Goal: Task Accomplishment & Management: Manage account settings

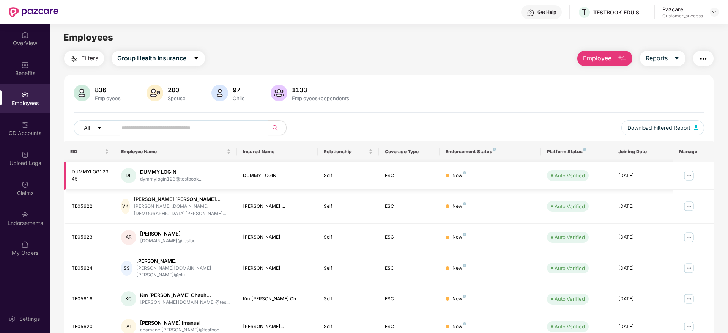
click at [685, 174] on img at bounding box center [689, 176] width 12 height 12
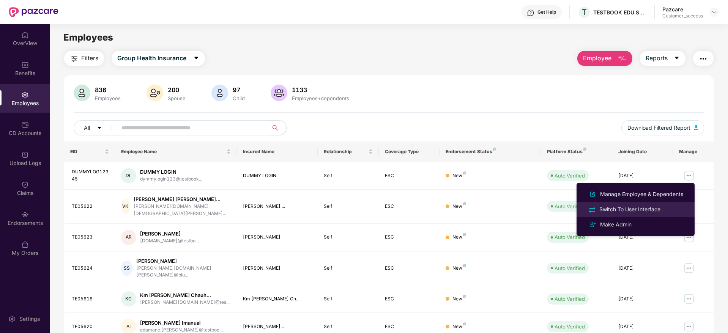
click at [628, 207] on div "Switch To User Interface" at bounding box center [630, 209] width 64 height 8
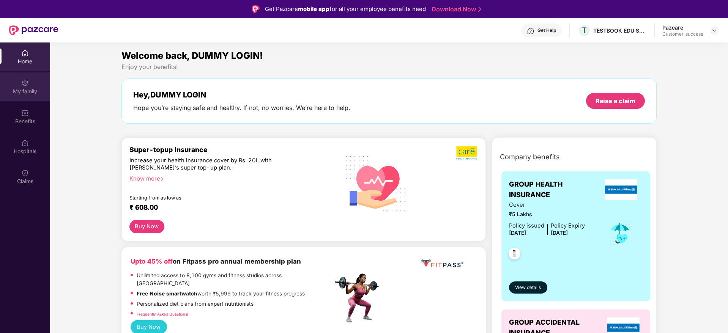
click at [33, 85] on div "My family" at bounding box center [25, 86] width 50 height 28
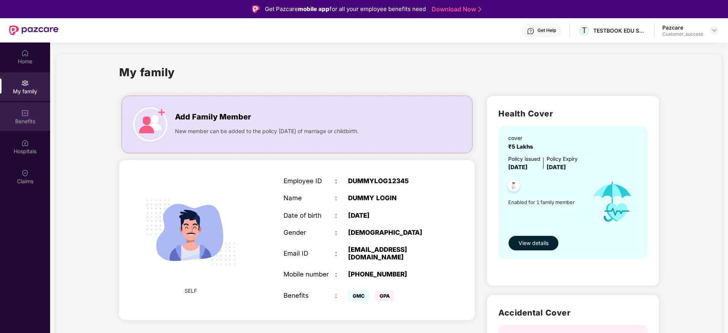
click at [27, 113] on img at bounding box center [25, 113] width 8 height 8
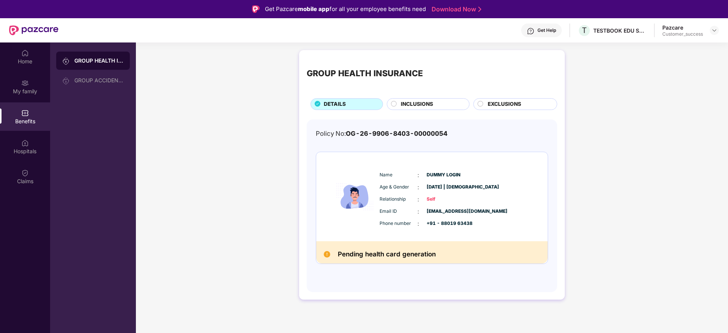
click at [392, 105] on circle at bounding box center [393, 103] width 5 height 5
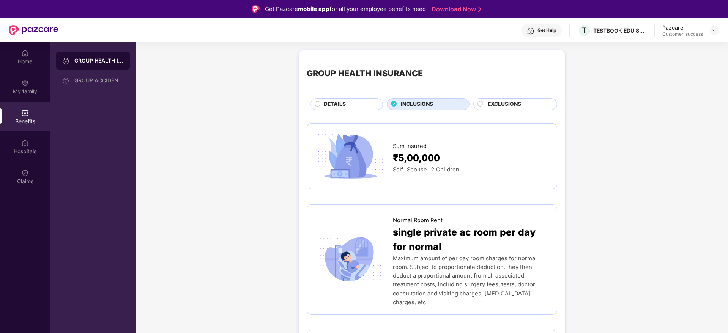
click at [482, 102] on circle at bounding box center [480, 103] width 5 height 5
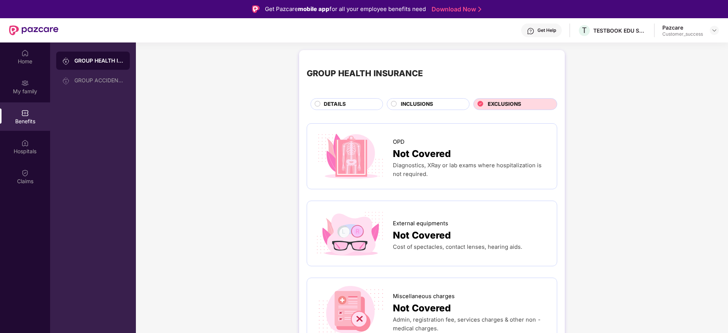
click at [317, 100] on div "DETAILS" at bounding box center [346, 104] width 72 height 12
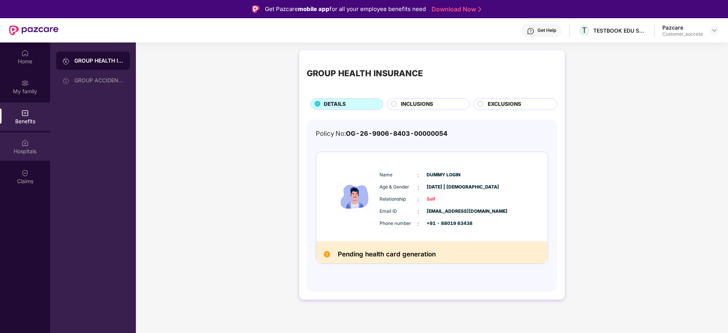
click at [22, 146] on img at bounding box center [25, 143] width 8 height 8
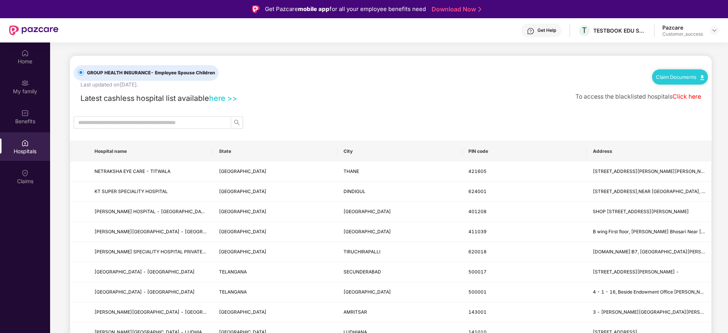
click at [231, 99] on link "here >>" at bounding box center [223, 98] width 28 height 9
click at [691, 77] on link "Claim Documents" at bounding box center [680, 77] width 48 height 6
click at [672, 89] on link "Claim Form" at bounding box center [682, 90] width 49 height 16
click at [25, 173] on img at bounding box center [25, 173] width 8 height 8
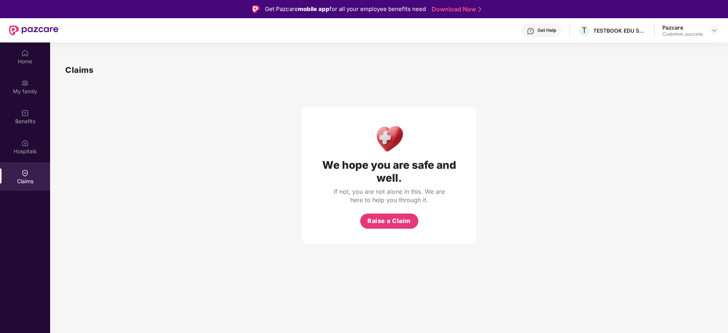
click at [24, 176] on img at bounding box center [25, 173] width 8 height 8
click at [383, 222] on span "Raise a Claim" at bounding box center [388, 220] width 43 height 9
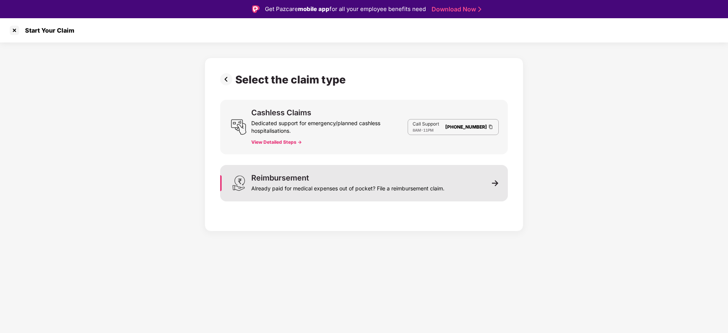
click at [412, 179] on div "Reimbursement Already paid for medical expenses out of pocket? File a reimburse…" at bounding box center [347, 183] width 193 height 18
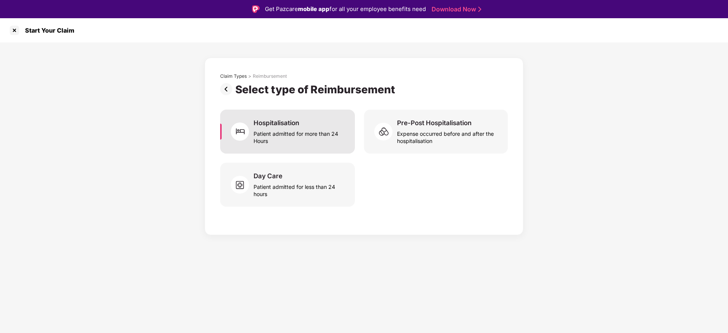
click at [303, 143] on div "Patient admitted for more than 24 Hours" at bounding box center [300, 135] width 92 height 17
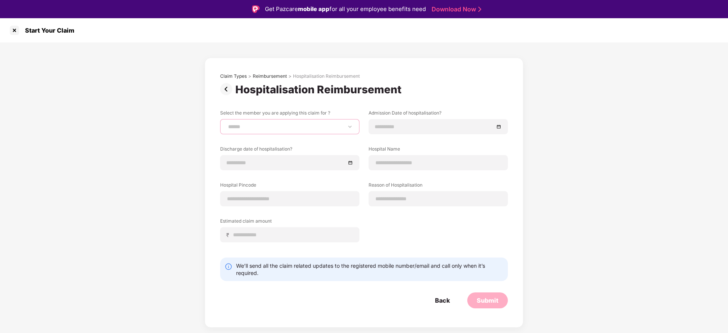
click at [287, 129] on select "**********" at bounding box center [290, 127] width 126 height 6
select select "**********"
click at [227, 124] on select "**********" at bounding box center [290, 127] width 126 height 6
click at [291, 163] on input at bounding box center [286, 163] width 119 height 8
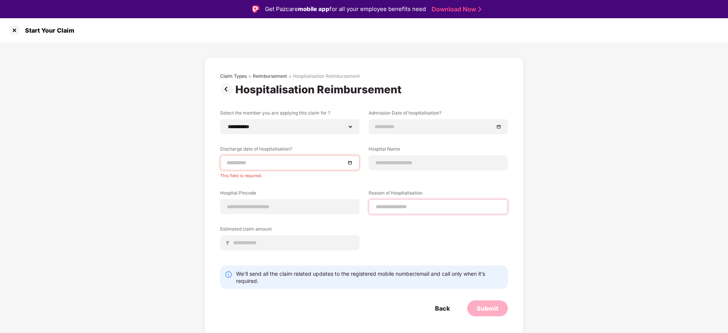
click at [395, 195] on div "Reason of Hospitalisation" at bounding box center [437, 202] width 139 height 25
type input "*******"
click at [301, 201] on div at bounding box center [289, 206] width 139 height 15
click at [291, 205] on input at bounding box center [290, 207] width 126 height 8
click at [272, 245] on div "₹" at bounding box center [289, 242] width 139 height 15
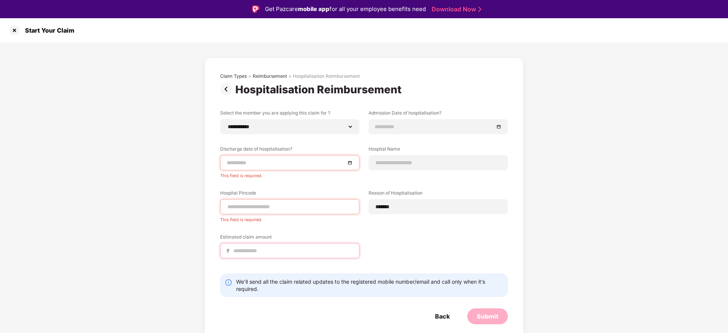
type input "*****"
click at [14, 34] on div at bounding box center [14, 30] width 12 height 12
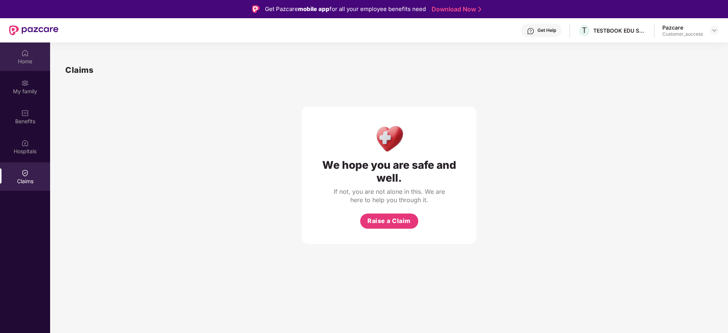
click at [27, 68] on div "Home" at bounding box center [25, 57] width 50 height 28
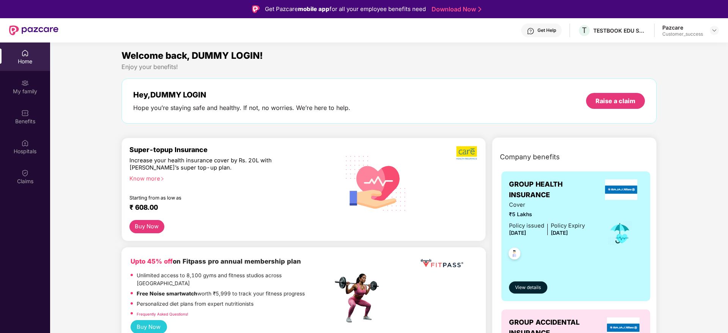
click at [433, 49] on div "Welcome back, DUMMY LOGIN!" at bounding box center [388, 56] width 535 height 14
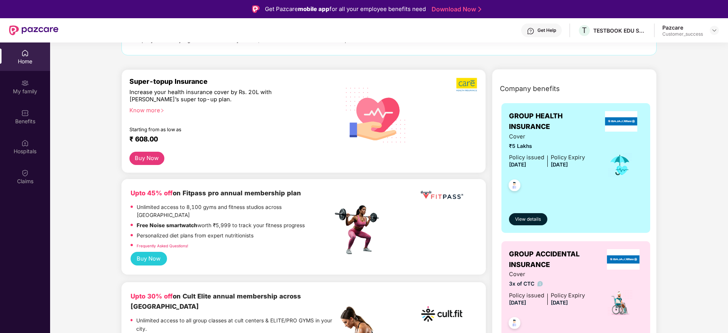
scroll to position [91, 0]
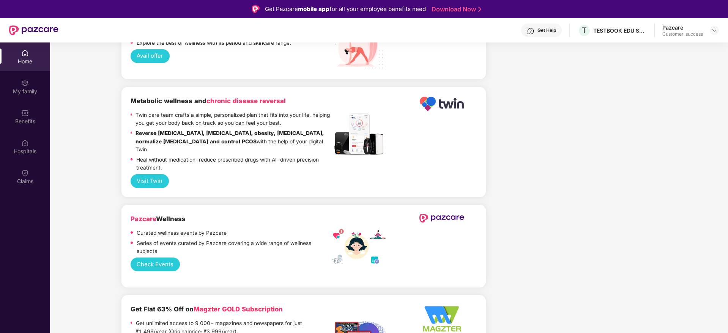
scroll to position [683, 0]
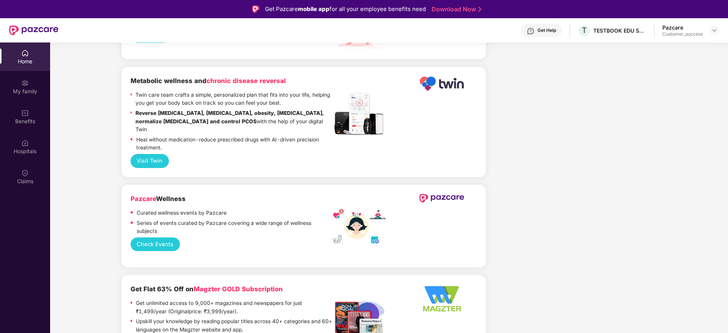
click at [156, 238] on button "Check Events" at bounding box center [155, 245] width 49 height 14
click at [602, 175] on div "Company benefits GROUP HEALTH INSURANCE Cover ₹5 Lakhs Policy issued [DATE] Pol…" at bounding box center [574, 263] width 171 height 1618
click at [30, 146] on div "Hospitals" at bounding box center [25, 146] width 50 height 28
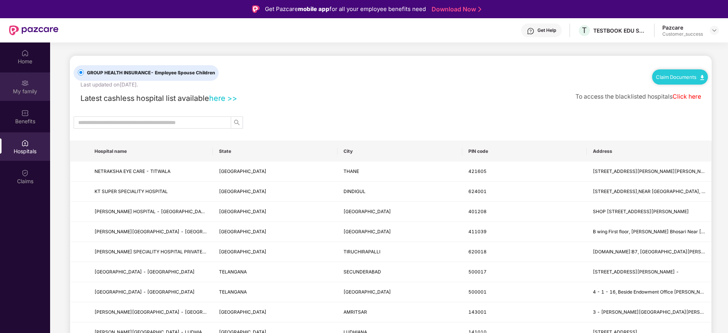
click at [16, 79] on div "My family" at bounding box center [25, 86] width 50 height 28
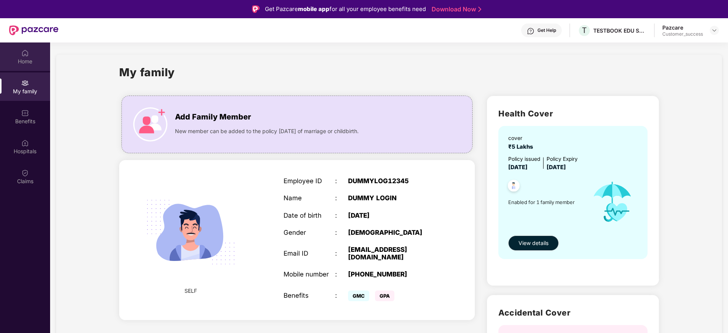
click at [21, 49] on div at bounding box center [25, 53] width 8 height 8
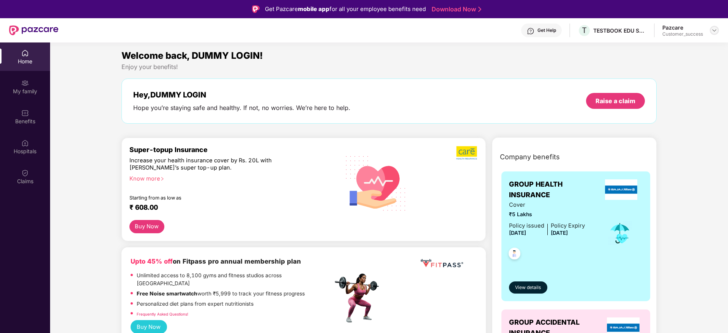
click at [717, 34] on div at bounding box center [714, 30] width 9 height 9
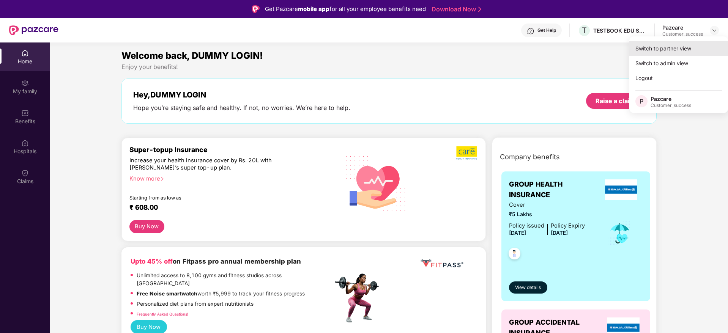
click at [646, 55] on div "Switch to partner view" at bounding box center [678, 48] width 99 height 15
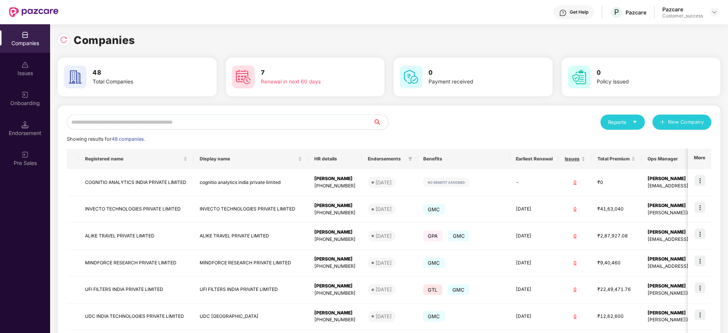
click at [165, 121] on input "text" at bounding box center [220, 122] width 306 height 15
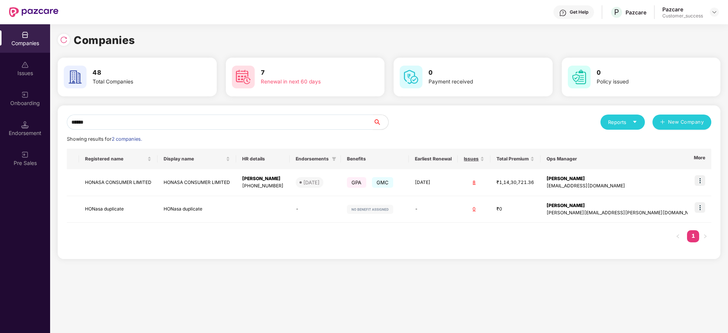
type input "******"
click at [701, 178] on img at bounding box center [699, 180] width 11 height 11
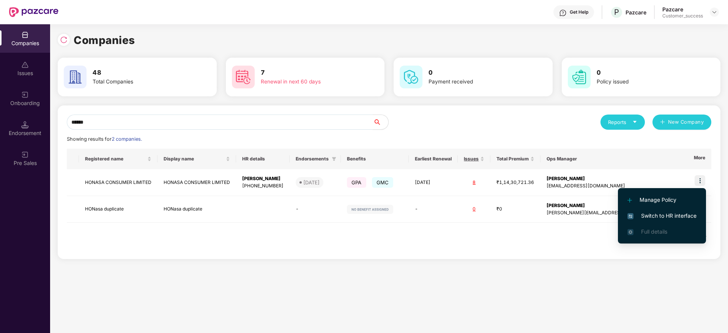
click at [647, 216] on span "Switch to HR interface" at bounding box center [661, 216] width 69 height 8
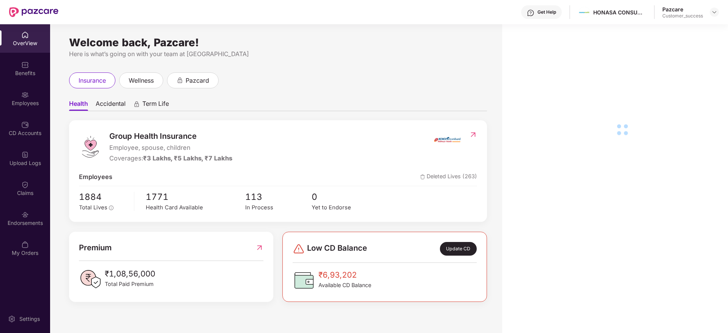
click at [22, 103] on div "Employees" at bounding box center [25, 103] width 50 height 8
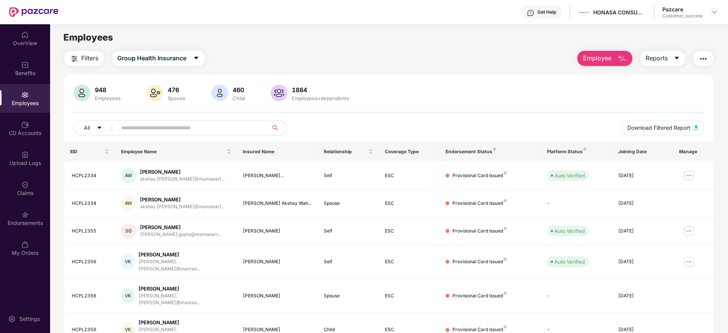
click at [158, 129] on input "text" at bounding box center [189, 127] width 136 height 11
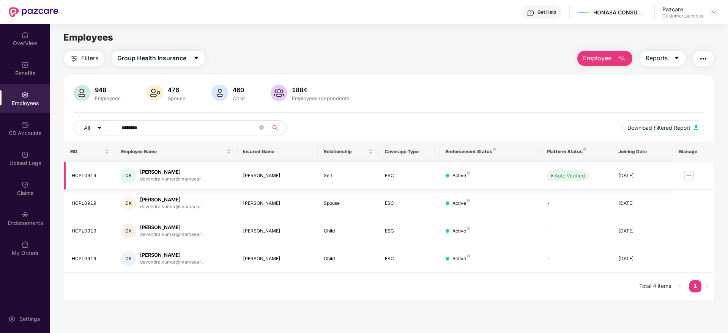
type input "********"
drag, startPoint x: 106, startPoint y: 178, endPoint x: 71, endPoint y: 176, distance: 35.3
click at [71, 176] on td "HCPL0919" at bounding box center [89, 176] width 51 height 28
copy div "HCPL0919"
click at [688, 172] on img at bounding box center [689, 176] width 12 height 12
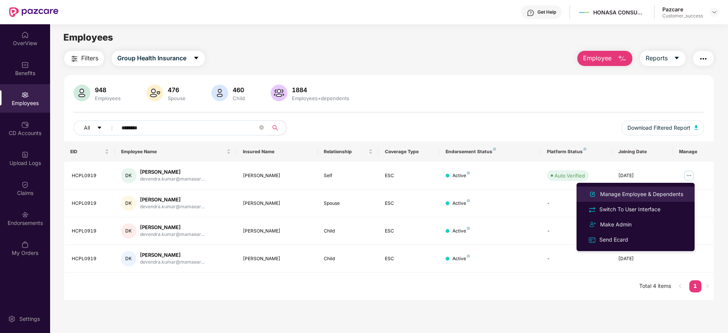
click at [639, 191] on div "Manage Employee & Dependents" at bounding box center [641, 194] width 86 height 8
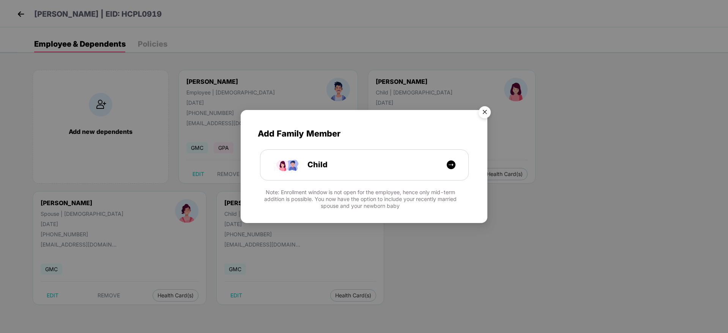
click at [485, 115] on img "Close" at bounding box center [484, 113] width 21 height 21
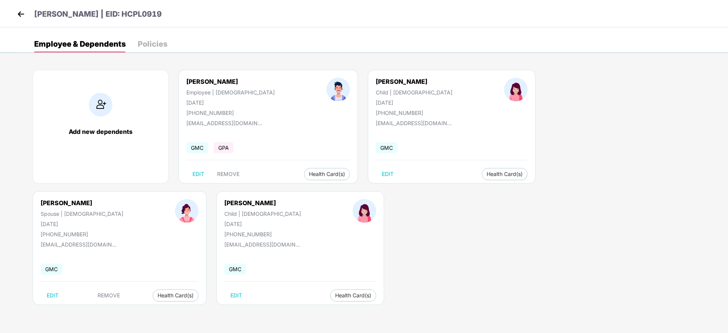
drag, startPoint x: 339, startPoint y: 104, endPoint x: 372, endPoint y: 101, distance: 33.1
click at [376, 101] on div "[DATE]" at bounding box center [414, 102] width 77 height 6
copy div "[DATE]"
drag, startPoint x: 375, startPoint y: 224, endPoint x: 433, endPoint y: 171, distance: 78.2
click at [433, 171] on div "Add new dependents [PERSON_NAME] Employee | [DEMOGRAPHIC_DATA] [DATE] [PHONE_NU…" at bounding box center [372, 191] width 710 height 266
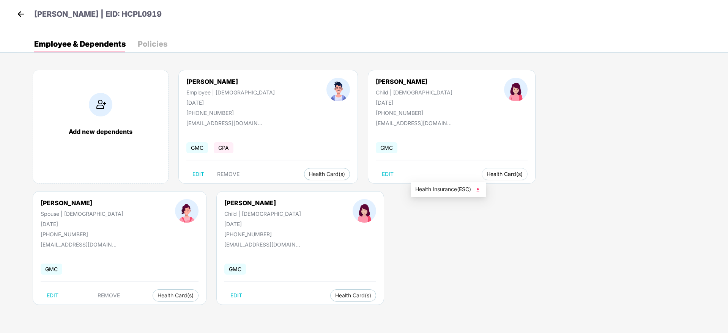
click at [487, 172] on span "Health Card(s)" at bounding box center [505, 174] width 36 height 4
click at [447, 189] on span "Health Insurance(ESC)" at bounding box center [448, 189] width 66 height 8
click at [22, 14] on img at bounding box center [20, 13] width 11 height 11
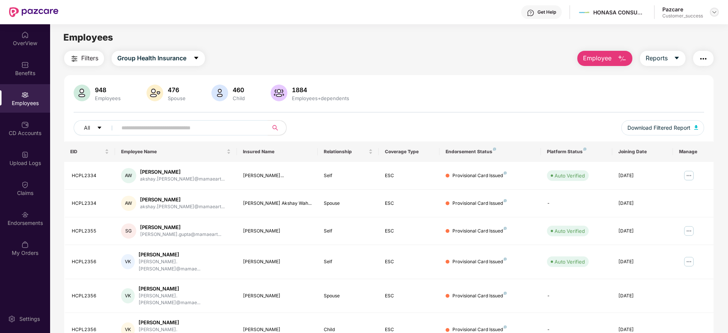
click at [713, 12] on img at bounding box center [714, 12] width 6 height 6
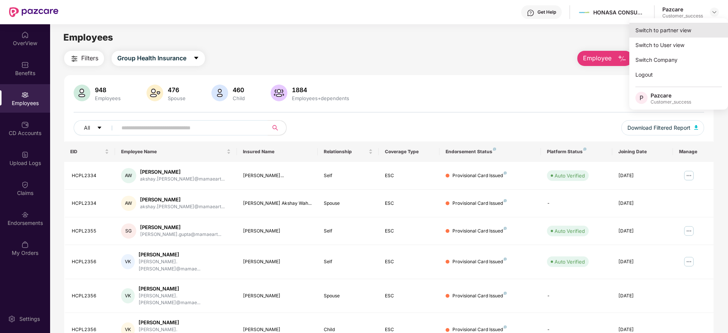
click at [673, 30] on div "Switch to partner view" at bounding box center [678, 30] width 99 height 15
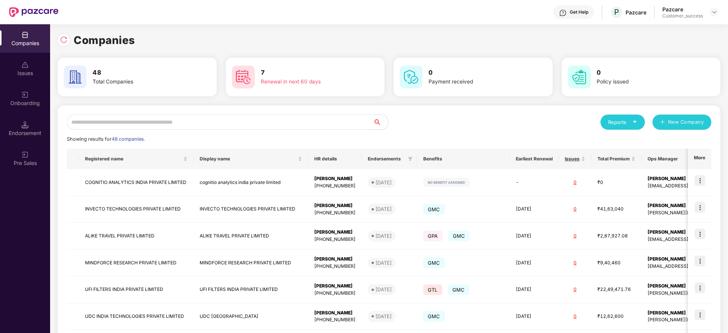
click at [236, 121] on input "text" at bounding box center [220, 122] width 306 height 15
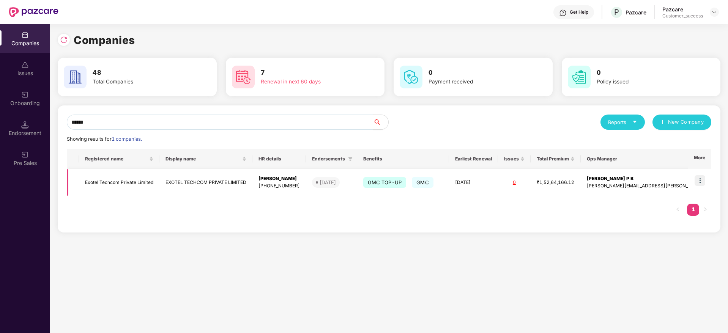
type input "******"
click at [699, 180] on img at bounding box center [699, 180] width 11 height 11
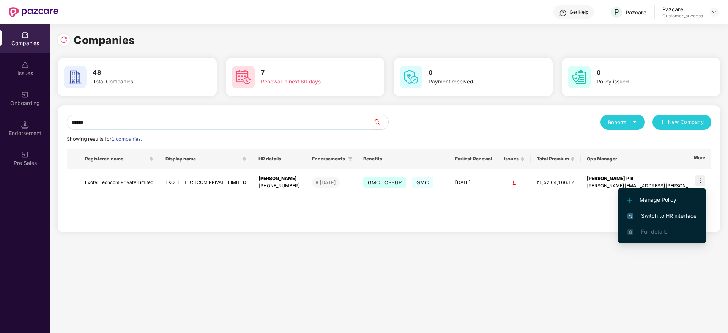
click at [646, 216] on span "Switch to HR interface" at bounding box center [661, 216] width 69 height 8
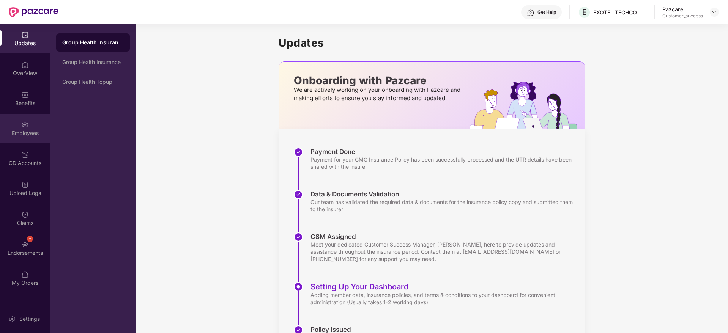
click at [28, 129] on div "Employees" at bounding box center [25, 133] width 50 height 8
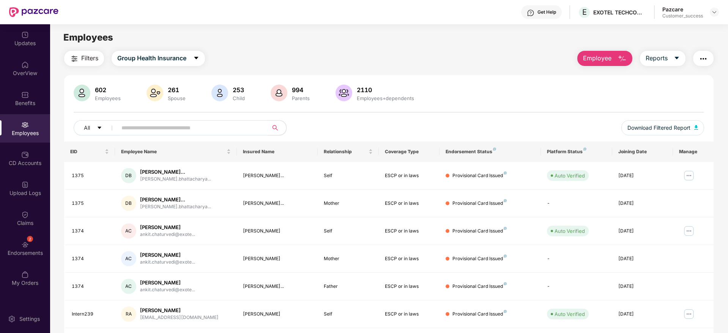
click at [189, 125] on input "text" at bounding box center [189, 127] width 136 height 11
click at [716, 14] on img at bounding box center [714, 12] width 6 height 6
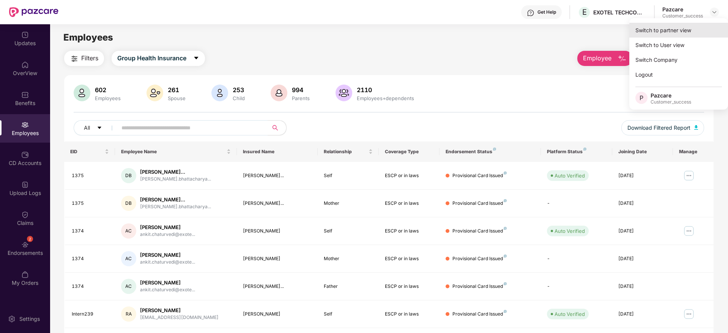
click at [658, 30] on div "Switch to partner view" at bounding box center [678, 30] width 99 height 15
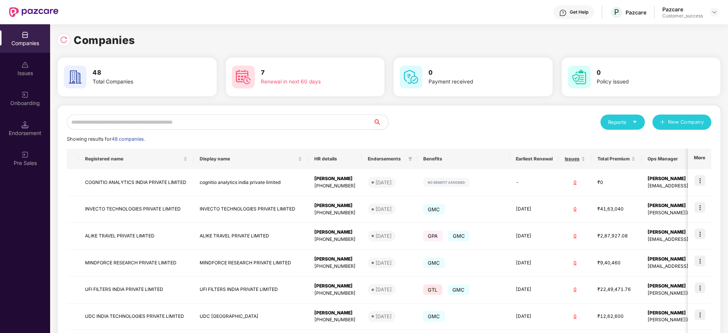
click at [210, 123] on input "text" at bounding box center [220, 122] width 306 height 15
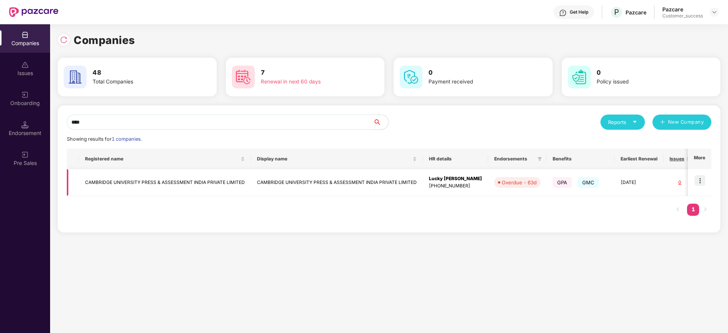
type input "****"
click at [699, 179] on img at bounding box center [699, 180] width 11 height 11
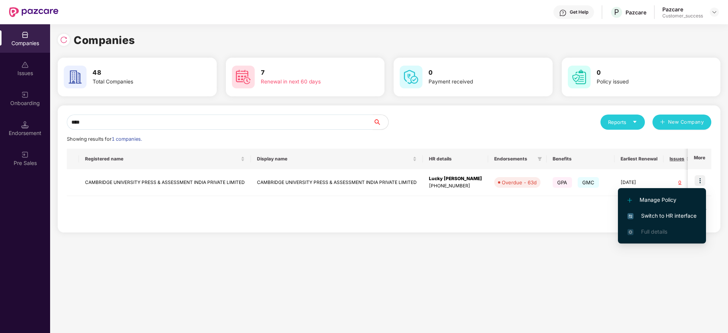
click at [648, 216] on span "Switch to HR interface" at bounding box center [661, 216] width 69 height 8
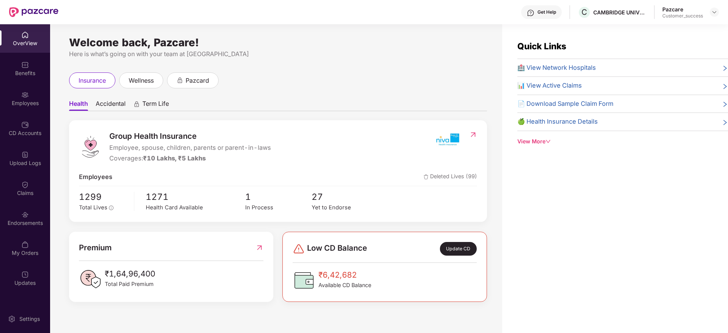
click at [24, 102] on div "Employees" at bounding box center [25, 103] width 50 height 8
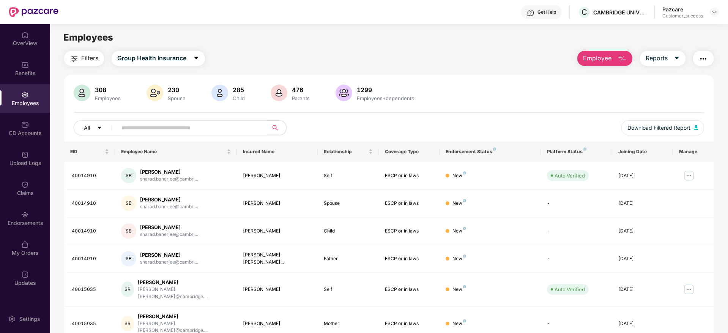
click at [24, 99] on div "Employees" at bounding box center [25, 103] width 50 height 8
click at [191, 127] on input "text" at bounding box center [189, 127] width 136 height 11
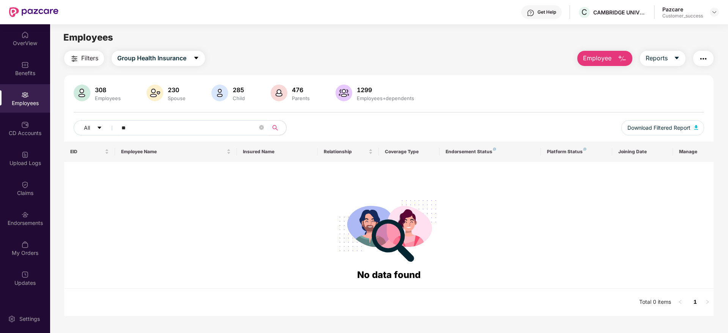
type input "*"
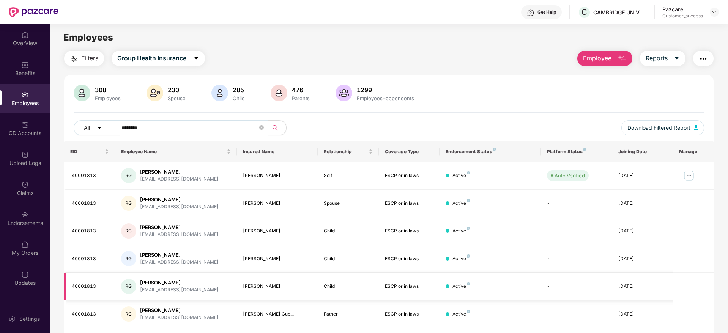
type input "********"
drag, startPoint x: 282, startPoint y: 286, endPoint x: 234, endPoint y: 287, distance: 47.4
click at [234, 287] on tr "40001813 [PERSON_NAME] [PERSON_NAME] [EMAIL_ADDRESS][DOMAIN_NAME] [PERSON_NAME]…" at bounding box center [388, 287] width 649 height 28
copy tr "[EMAIL_ADDRESS][DOMAIN_NAME] [PERSON_NAME]"
click at [713, 14] on img at bounding box center [714, 12] width 6 height 6
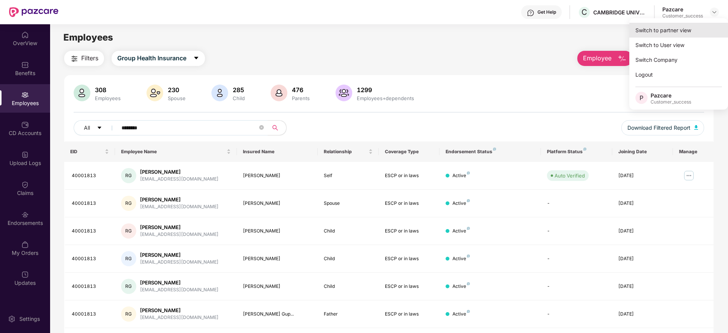
click at [682, 25] on div "Switch to partner view" at bounding box center [678, 30] width 99 height 15
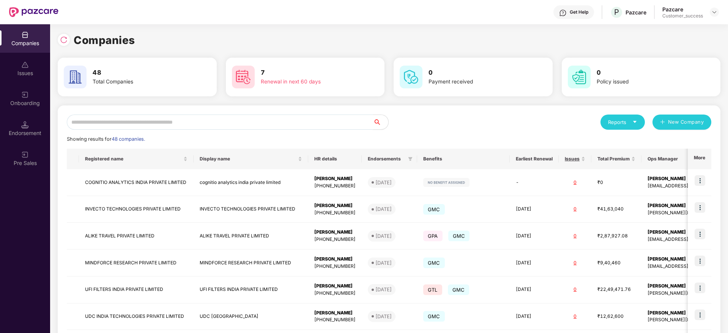
click at [266, 127] on input "text" at bounding box center [220, 122] width 306 height 15
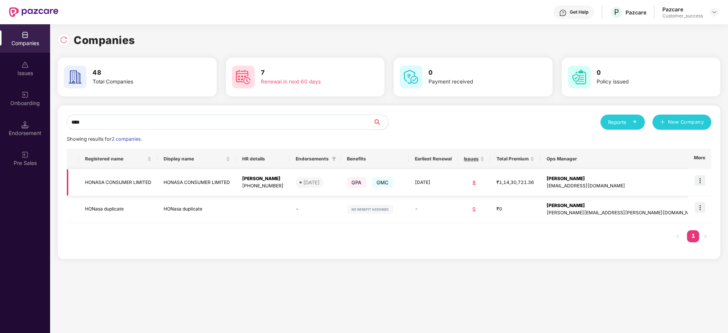
type input "****"
click at [702, 176] on img at bounding box center [699, 180] width 11 height 11
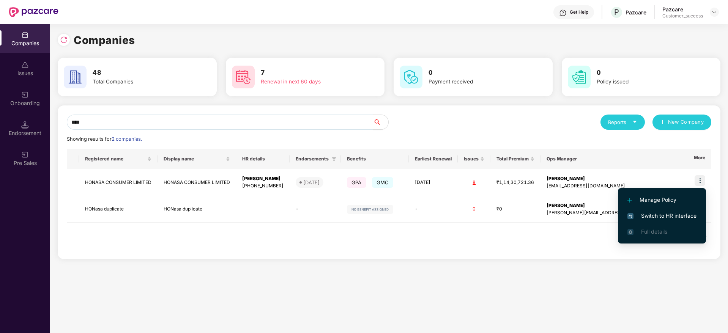
click at [655, 213] on span "Switch to HR interface" at bounding box center [661, 216] width 69 height 8
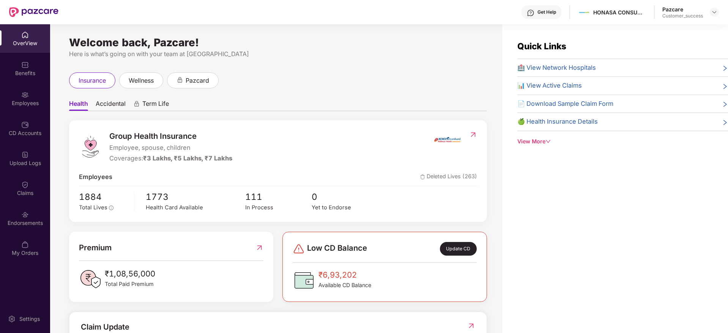
click at [28, 98] on img at bounding box center [25, 95] width 8 height 8
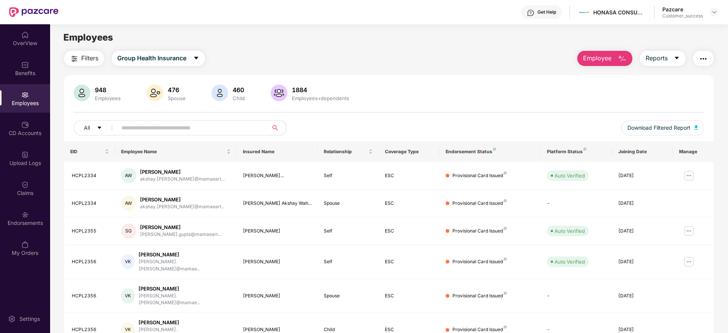
click at [90, 61] on span "Filters" at bounding box center [89, 58] width 17 height 9
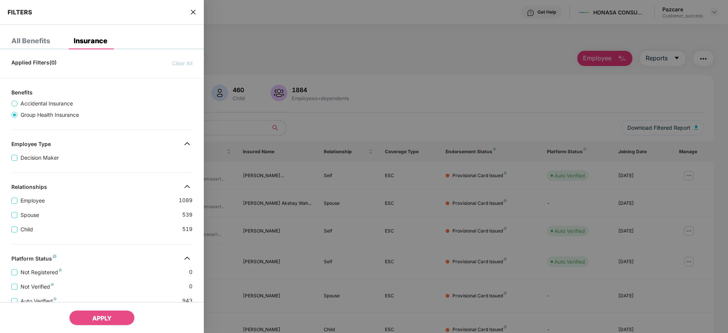
click at [228, 130] on div at bounding box center [364, 166] width 728 height 333
click at [196, 13] on icon "close" at bounding box center [193, 12] width 6 height 6
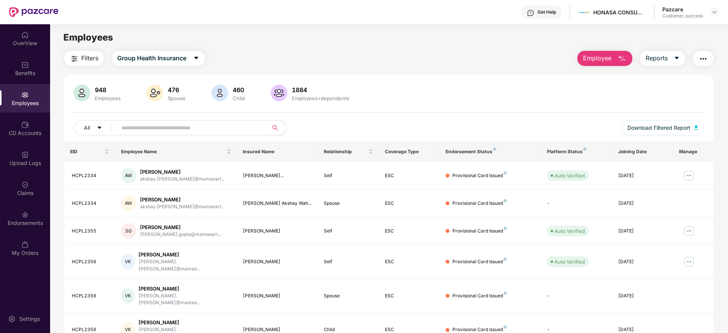
click at [204, 132] on input "text" at bounding box center [189, 127] width 136 height 11
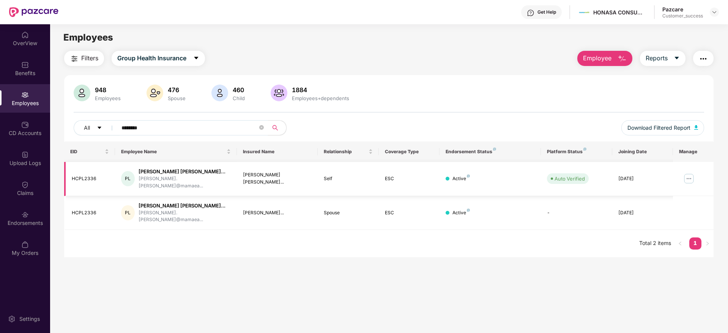
type input "********"
click at [691, 173] on img at bounding box center [689, 179] width 12 height 12
click at [490, 285] on main "Employees Filters Group Health Insurance Employee Reports 948 Employees 476 Spo…" at bounding box center [388, 190] width 677 height 333
click at [30, 162] on div "Upload Logs" at bounding box center [25, 163] width 50 height 8
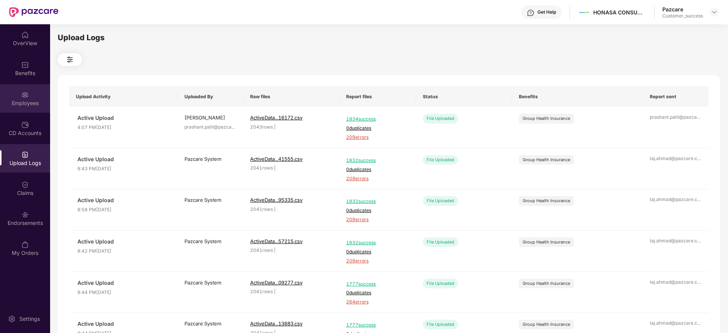
click at [27, 100] on div "Employees" at bounding box center [25, 103] width 50 height 8
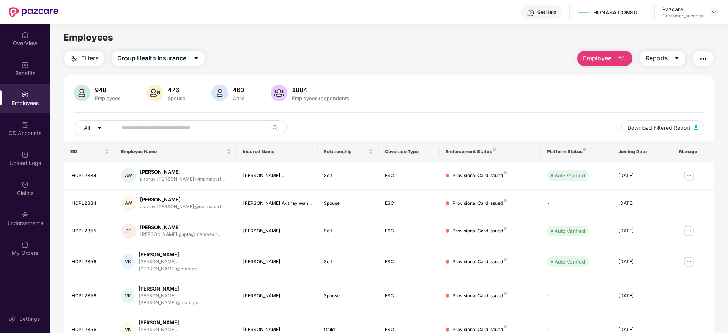
click at [221, 131] on input "text" at bounding box center [189, 127] width 136 height 11
click at [249, 128] on input "text" at bounding box center [189, 127] width 136 height 11
click at [205, 125] on input "text" at bounding box center [189, 127] width 136 height 11
click at [715, 14] on img at bounding box center [714, 12] width 6 height 6
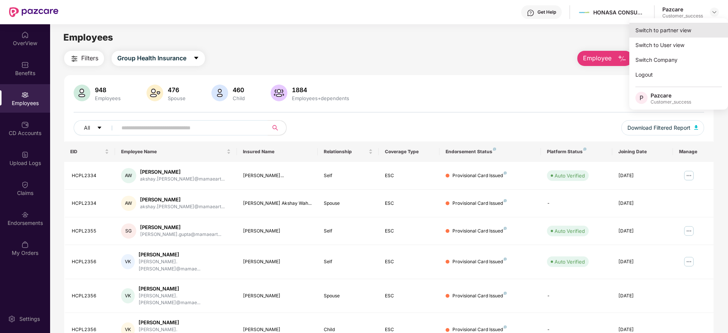
click at [667, 33] on div "Switch to partner view" at bounding box center [678, 30] width 99 height 15
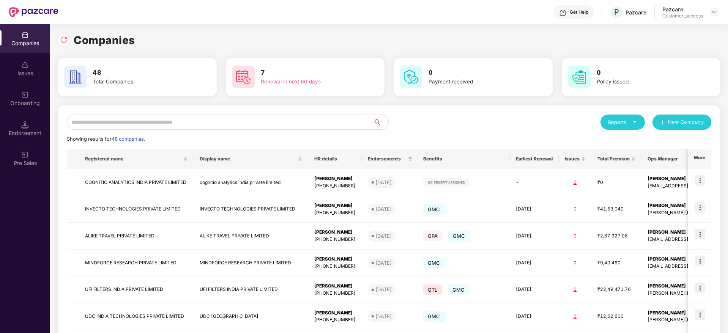
click at [215, 124] on input "text" at bounding box center [220, 122] width 306 height 15
type input "*"
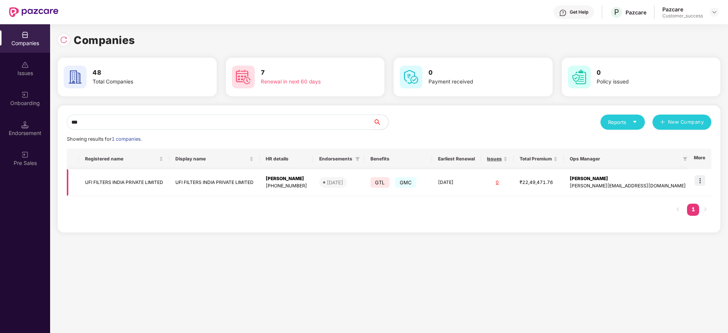
type input "***"
click at [701, 181] on img at bounding box center [699, 180] width 11 height 11
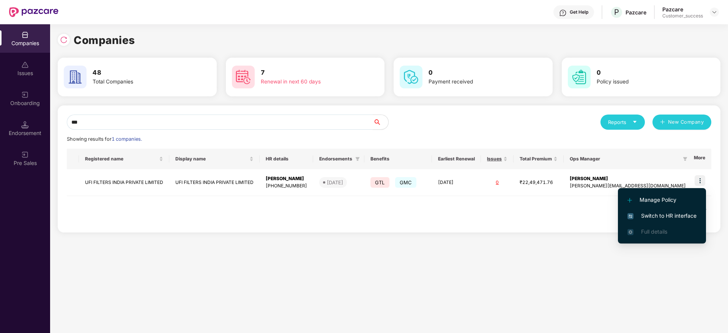
click at [636, 216] on span "Switch to HR interface" at bounding box center [661, 216] width 69 height 8
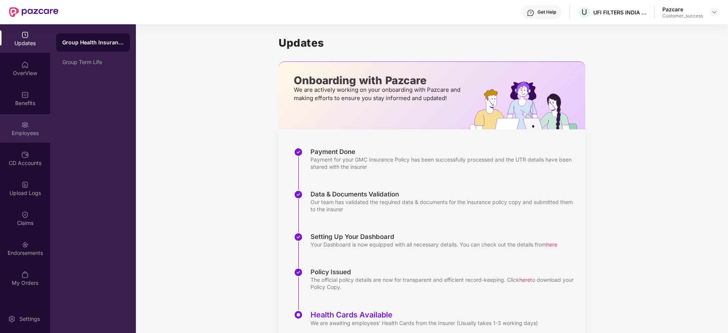
click at [25, 129] on div "Employees" at bounding box center [25, 128] width 50 height 28
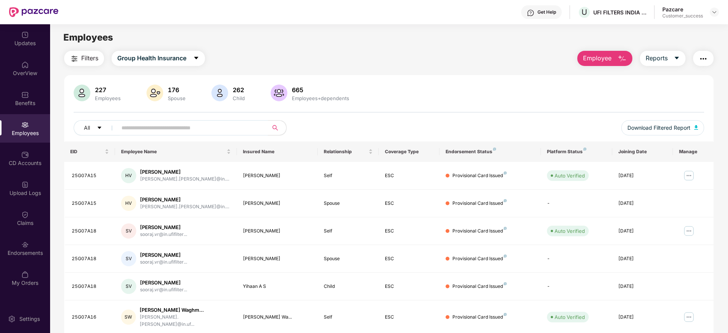
click at [156, 128] on input "text" at bounding box center [189, 127] width 136 height 11
paste input "********"
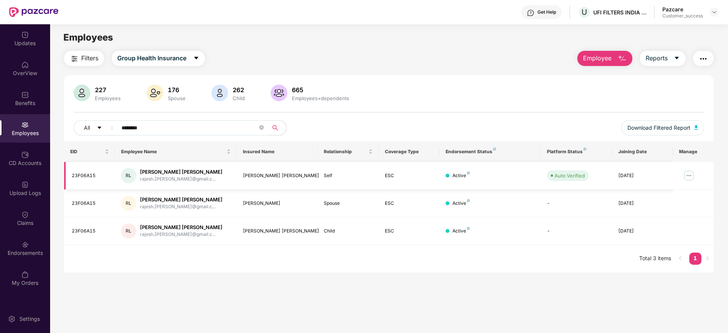
type input "********"
click at [687, 174] on img at bounding box center [689, 176] width 12 height 12
drag, startPoint x: 281, startPoint y: 202, endPoint x: 238, endPoint y: 201, distance: 43.7
click at [238, 201] on td "[PERSON_NAME]" at bounding box center [277, 204] width 81 height 28
copy div "[PERSON_NAME]"
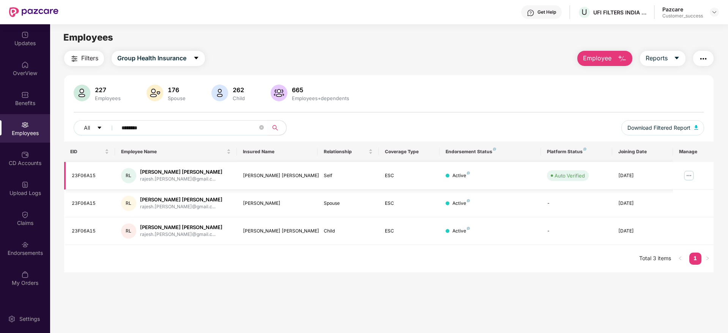
click at [691, 175] on img at bounding box center [689, 176] width 12 height 12
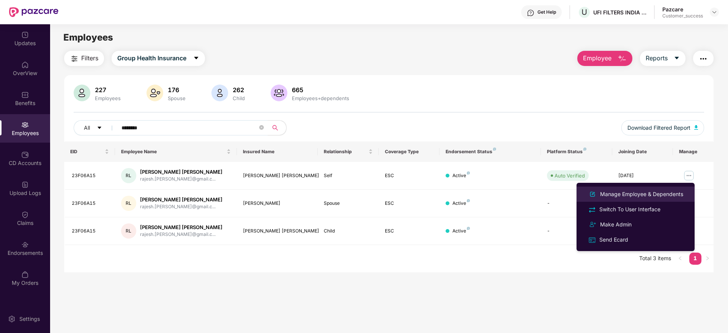
click at [628, 195] on div "Manage Employee & Dependents" at bounding box center [641, 194] width 86 height 8
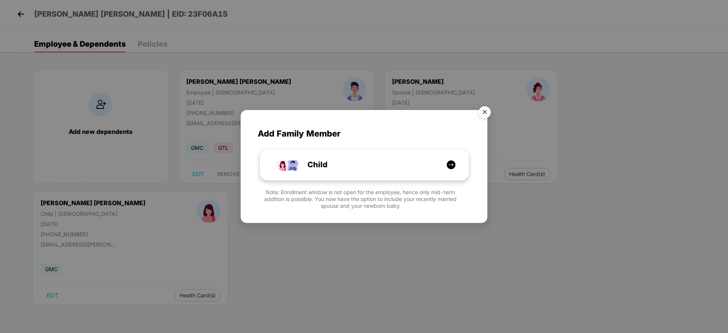
click at [423, 163] on div "Child" at bounding box center [368, 165] width 156 height 12
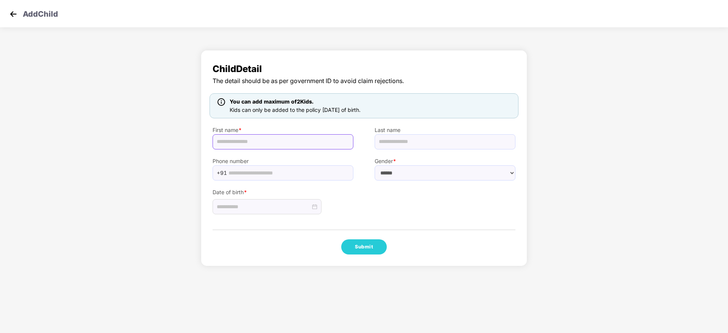
click at [253, 143] on input "text" at bounding box center [283, 141] width 141 height 15
paste input "**********"
click at [217, 142] on input "**********" at bounding box center [283, 141] width 141 height 15
type input "**********"
click at [410, 176] on select "****** **** ******" at bounding box center [445, 172] width 141 height 15
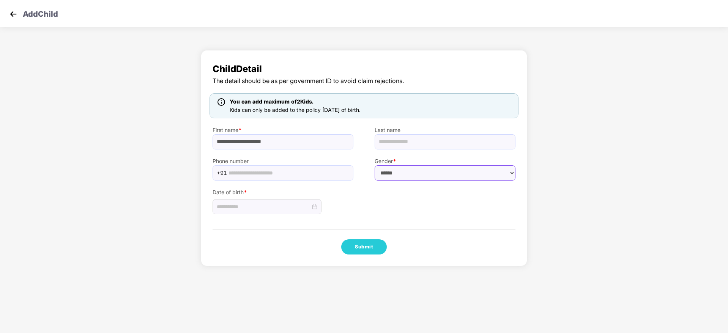
select select "******"
click at [375, 165] on select "****** **** ******" at bounding box center [445, 172] width 141 height 15
click at [269, 208] on input at bounding box center [264, 207] width 94 height 8
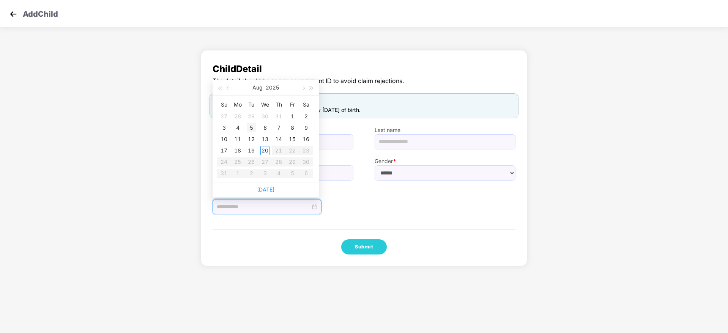
type input "**********"
click at [254, 130] on div "5" at bounding box center [251, 127] width 9 height 9
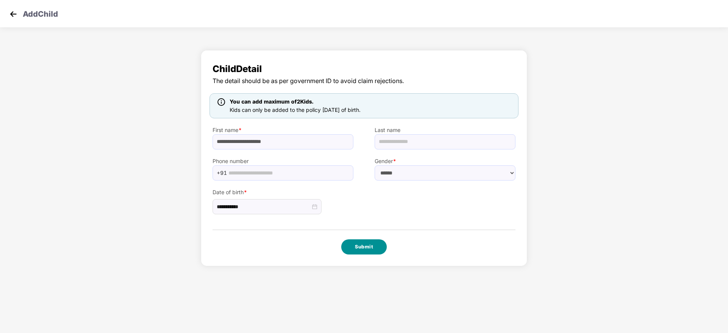
click at [361, 248] on button "Submit" at bounding box center [364, 246] width 46 height 15
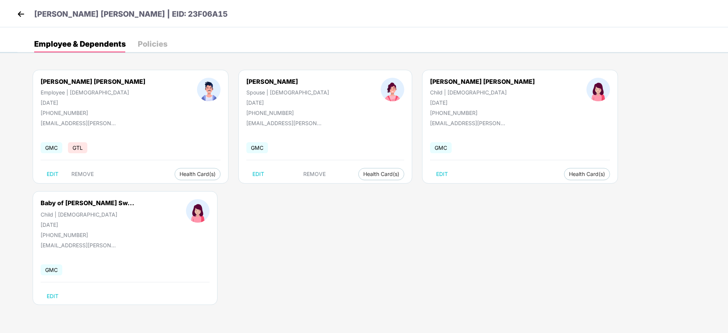
click at [17, 16] on img at bounding box center [20, 13] width 11 height 11
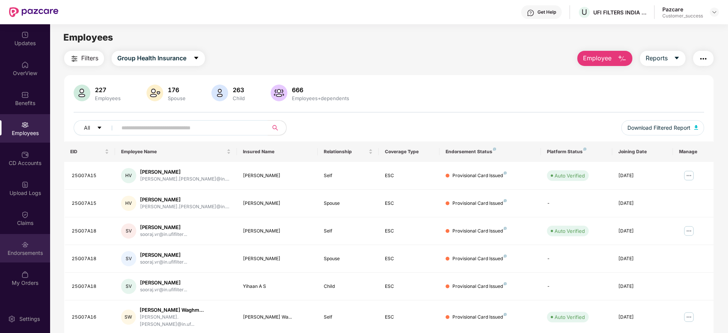
click at [20, 249] on div "Endorsements" at bounding box center [25, 253] width 50 height 8
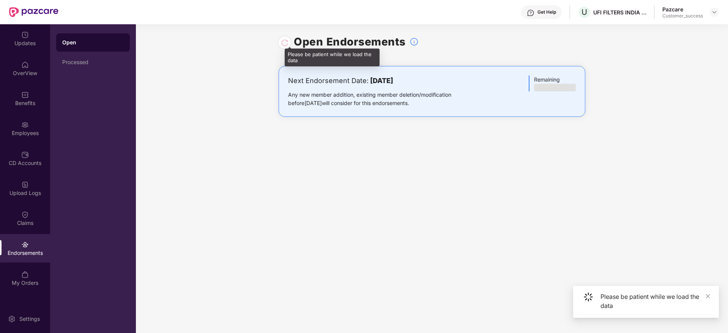
click at [283, 39] on div at bounding box center [285, 42] width 8 height 8
click at [283, 41] on div at bounding box center [285, 42] width 8 height 8
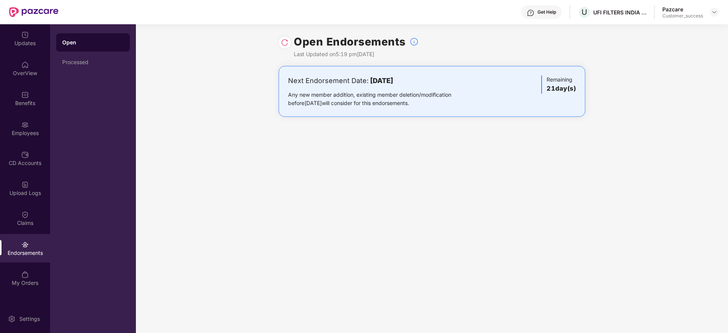
click at [282, 40] on img at bounding box center [285, 43] width 8 height 8
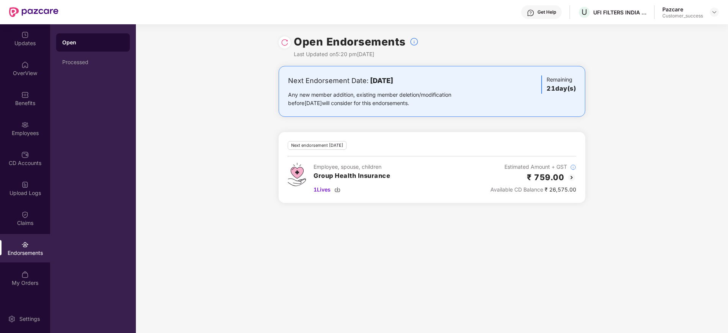
click at [238, 100] on div "Next Endorsement Date: [DATE] Any new member addition, existing member deletion…" at bounding box center [432, 139] width 592 height 146
click at [23, 129] on div "Employees" at bounding box center [25, 133] width 50 height 8
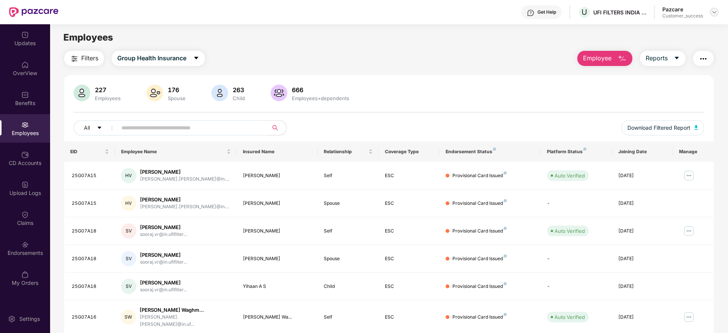
click at [715, 9] on img at bounding box center [714, 12] width 6 height 6
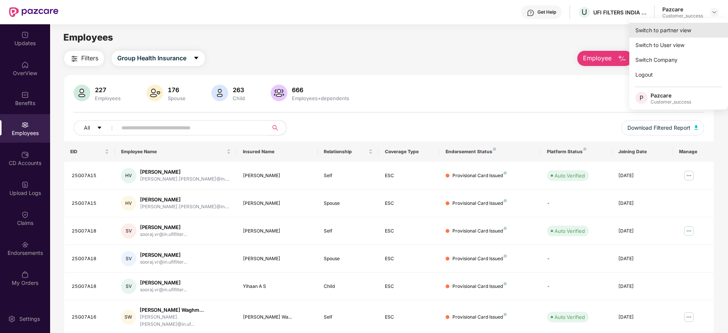
click at [677, 28] on div "Switch to partner view" at bounding box center [678, 30] width 99 height 15
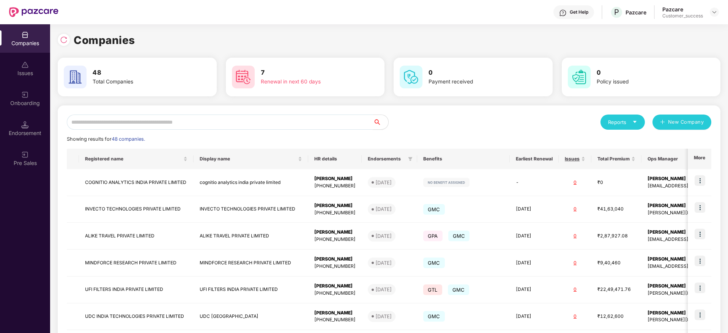
click at [220, 122] on input "text" at bounding box center [220, 122] width 306 height 15
click at [280, 120] on input "text" at bounding box center [220, 122] width 306 height 15
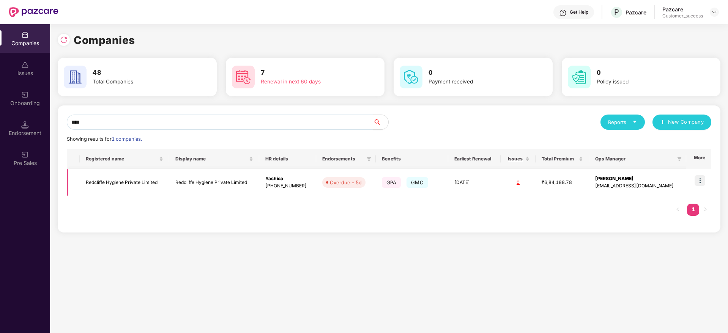
type input "****"
click at [700, 179] on img at bounding box center [699, 180] width 11 height 11
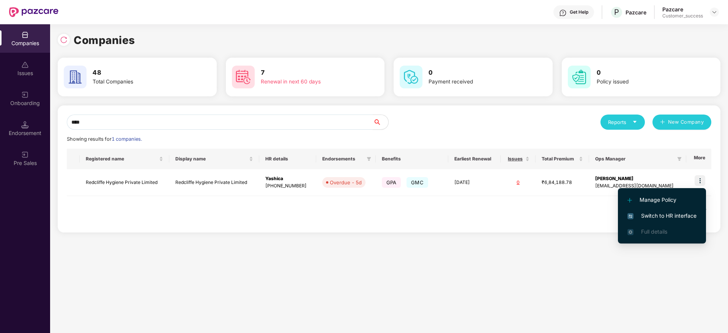
click at [660, 216] on span "Switch to HR interface" at bounding box center [661, 216] width 69 height 8
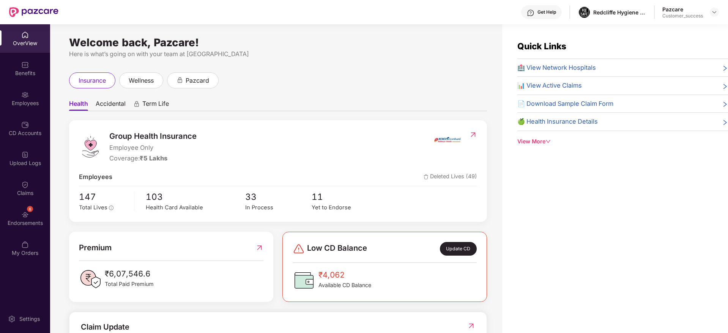
click at [31, 99] on div "Employees" at bounding box center [25, 103] width 50 height 8
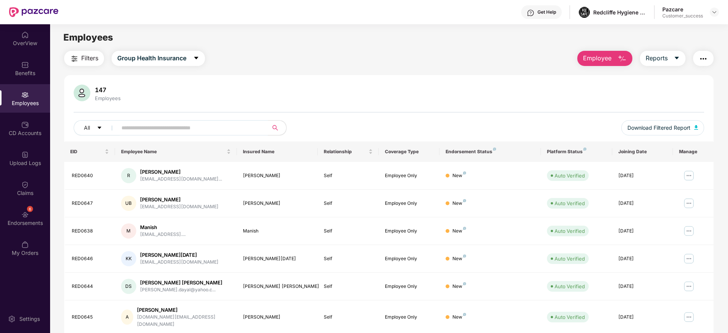
click at [188, 128] on input "text" at bounding box center [189, 127] width 136 height 11
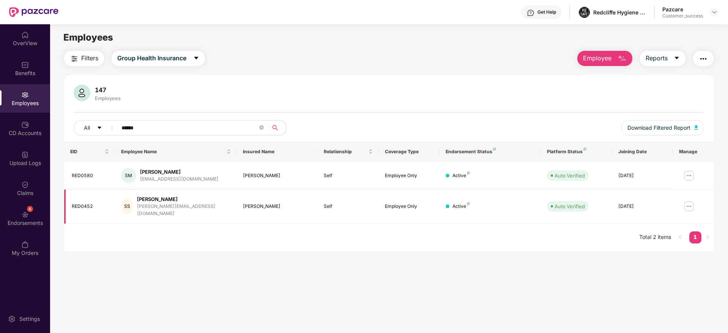
type input "******"
click at [688, 206] on img at bounding box center [689, 206] width 12 height 12
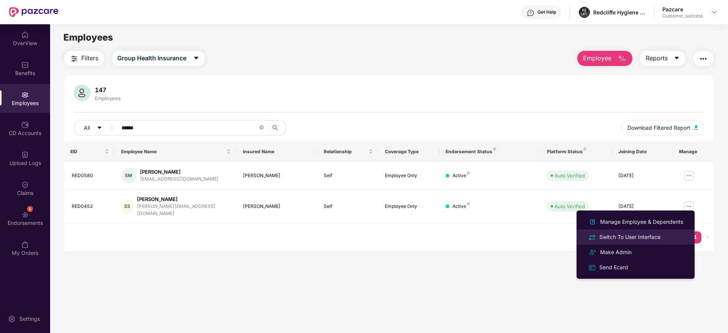
click at [626, 236] on div "Switch To User Interface" at bounding box center [630, 237] width 64 height 8
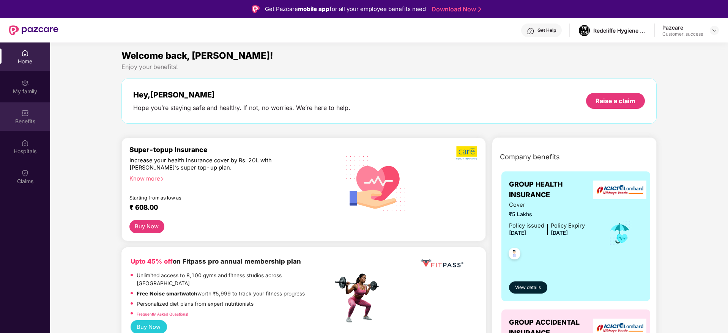
click at [26, 120] on div "Benefits" at bounding box center [25, 122] width 50 height 8
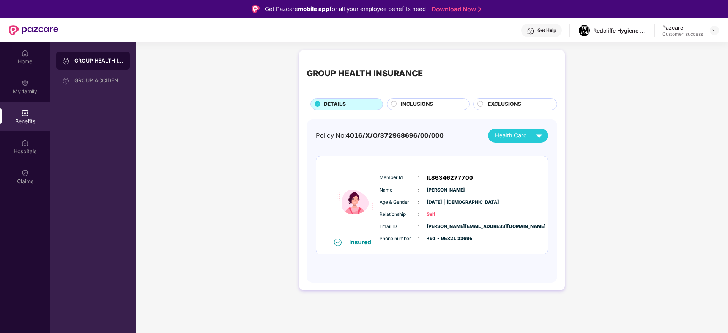
click at [395, 102] on circle at bounding box center [393, 103] width 5 height 5
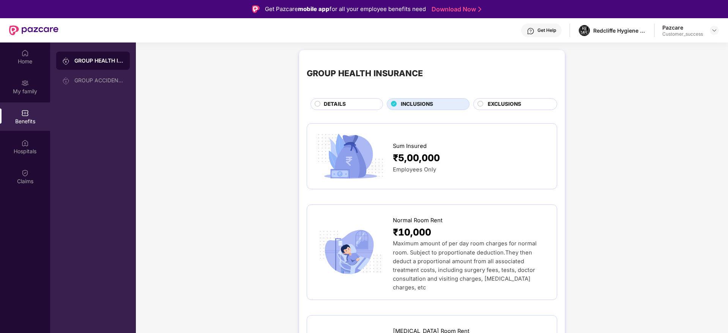
click at [534, 186] on div "Sum Insured ₹5,00,000 Employees Only" at bounding box center [432, 156] width 250 height 66
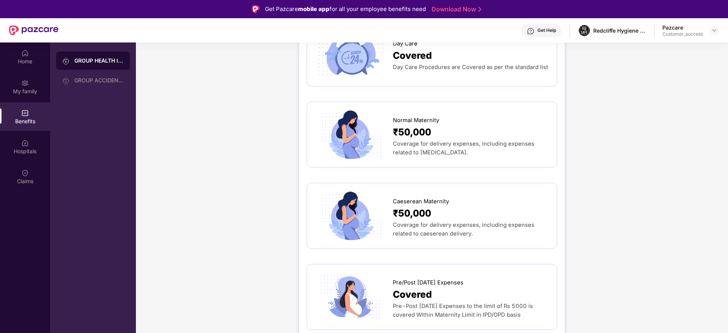
scroll to position [751, 0]
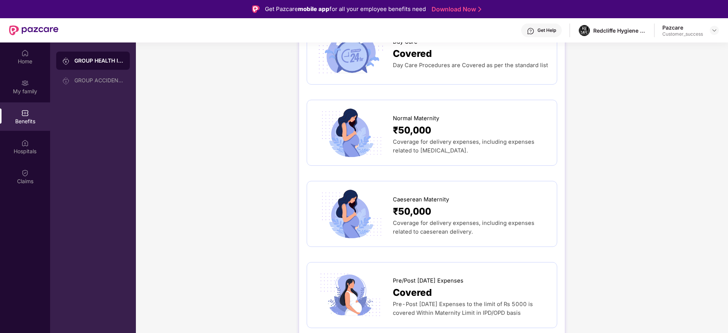
click at [615, 202] on div "GROUP HEALTH INSURANCE DETAILS INCLUSIONS EXCLUSIONS Sum Insured ₹5,00,000 Empl…" at bounding box center [432, 73] width 592 height 1556
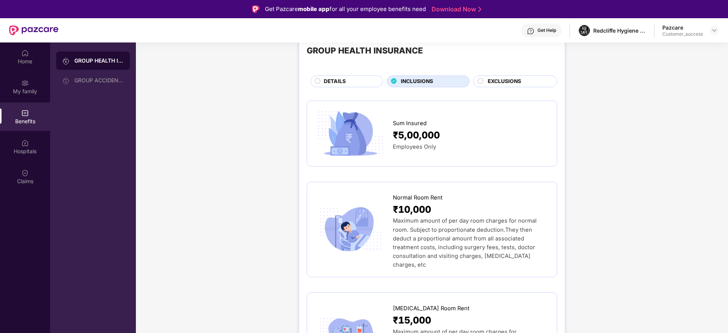
scroll to position [0, 0]
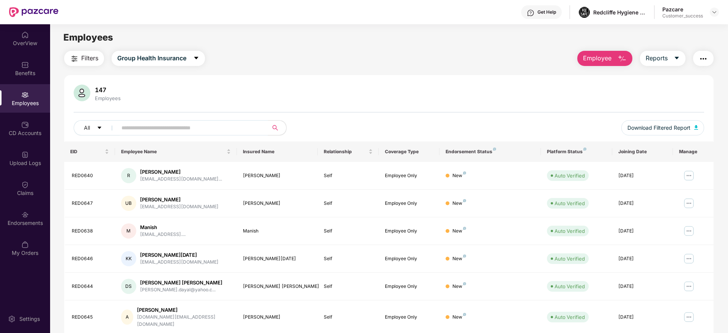
click at [160, 127] on input "text" at bounding box center [189, 127] width 136 height 11
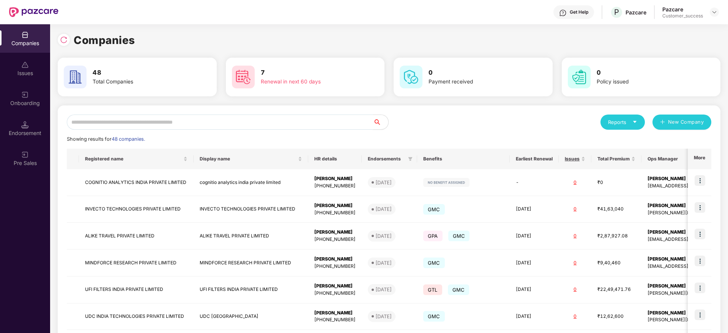
click at [144, 124] on input "text" at bounding box center [220, 122] width 306 height 15
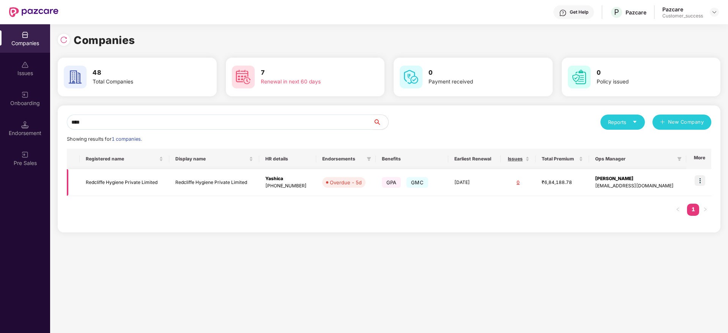
type input "****"
click at [132, 184] on td "Redcliffe Hygiene Private Limited" at bounding box center [125, 182] width 90 height 27
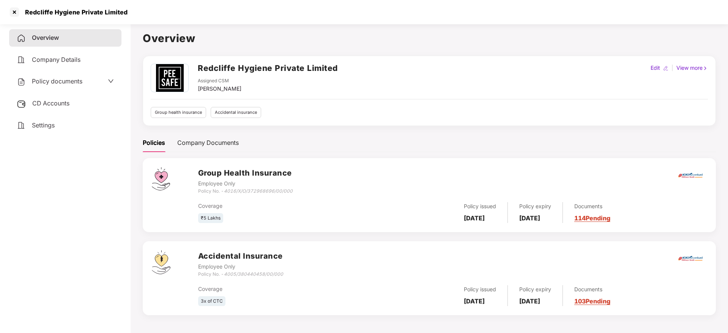
click at [603, 218] on link "114 Pending" at bounding box center [592, 218] width 36 height 8
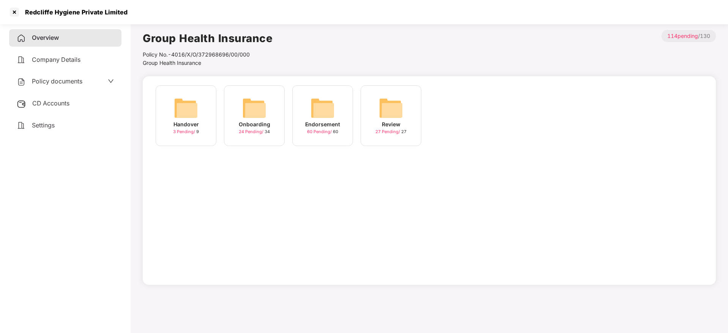
click at [252, 113] on img at bounding box center [254, 108] width 24 height 24
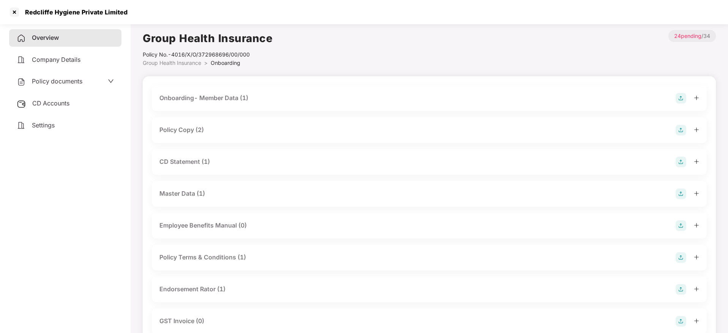
click at [189, 131] on div "Policy Copy (2)" at bounding box center [181, 129] width 44 height 9
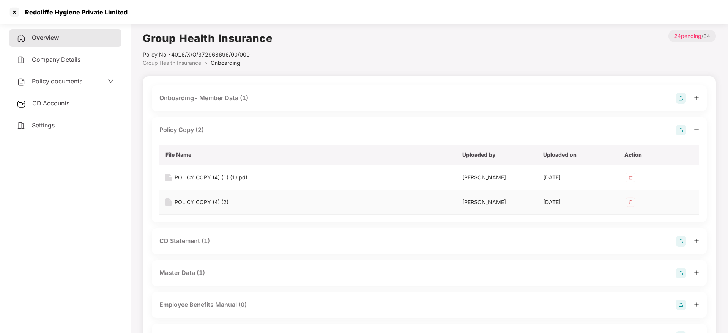
click at [208, 202] on div "POLICY COPY (4) (2)" at bounding box center [202, 202] width 54 height 8
click at [15, 14] on div at bounding box center [14, 12] width 12 height 12
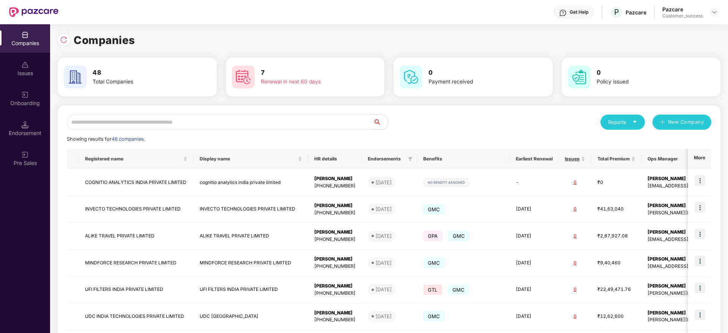
click at [164, 124] on input "text" at bounding box center [220, 122] width 306 height 15
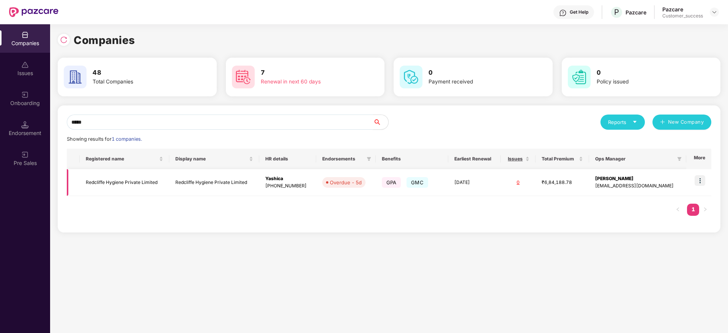
type input "*****"
click at [694, 180] on td at bounding box center [698, 182] width 25 height 27
click at [696, 180] on img at bounding box center [699, 180] width 11 height 11
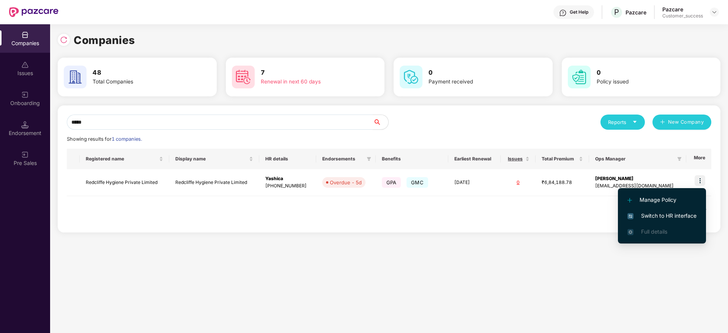
click at [657, 219] on span "Switch to HR interface" at bounding box center [661, 216] width 69 height 8
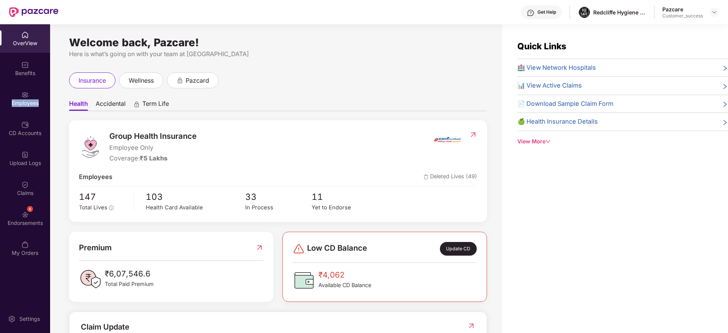
click at [28, 101] on div "Employees" at bounding box center [25, 103] width 50 height 8
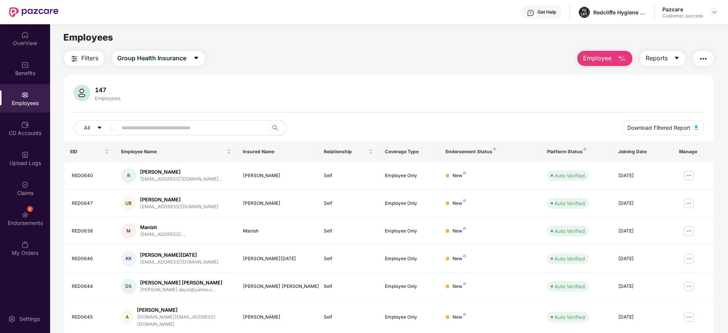
click at [139, 123] on input "text" at bounding box center [189, 127] width 136 height 11
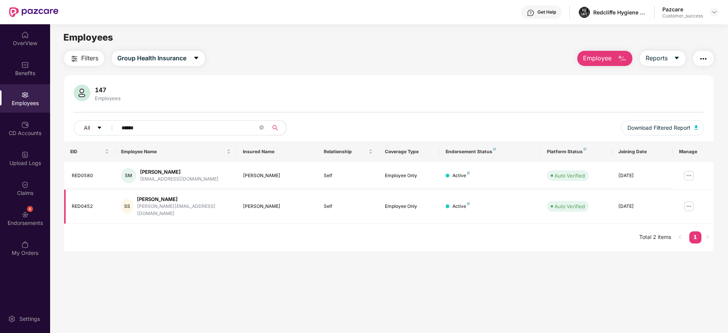
type input "******"
click at [684, 204] on img at bounding box center [689, 206] width 12 height 12
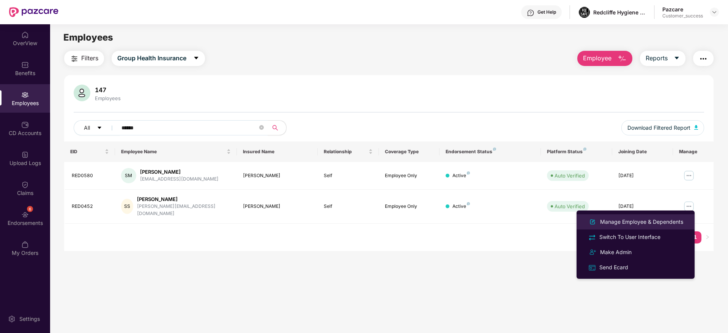
click at [621, 223] on div "Manage Employee & Dependents" at bounding box center [641, 222] width 86 height 8
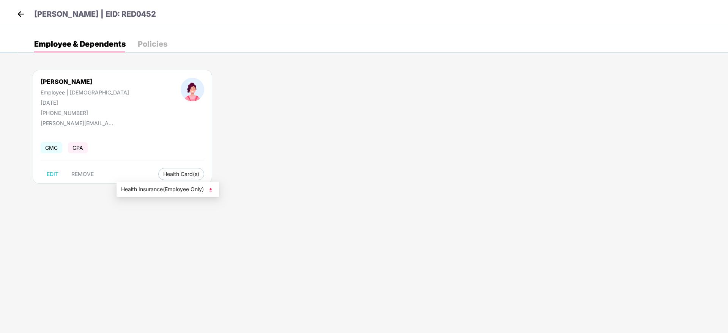
click at [160, 189] on span "Health Insurance(Employee Only)" at bounding box center [167, 189] width 93 height 8
click at [19, 16] on img at bounding box center [20, 13] width 11 height 11
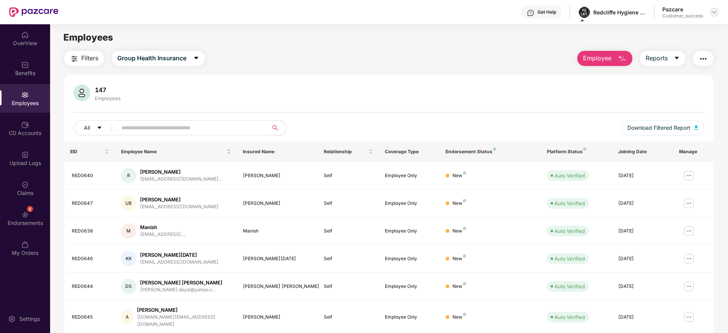
click at [710, 14] on div at bounding box center [714, 12] width 9 height 9
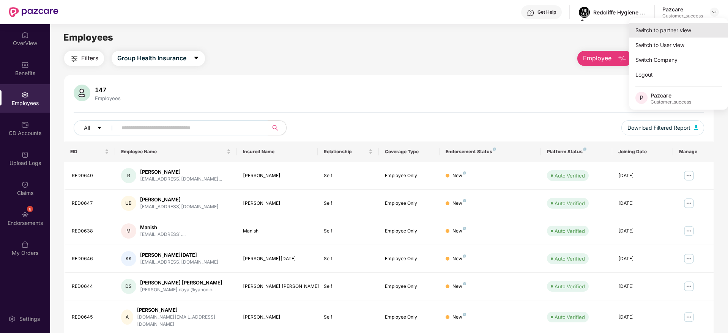
click at [671, 31] on div "Switch to partner view" at bounding box center [678, 30] width 99 height 15
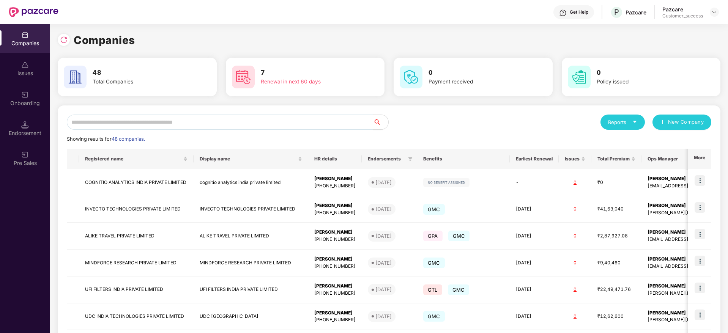
click at [165, 125] on input "text" at bounding box center [220, 122] width 306 height 15
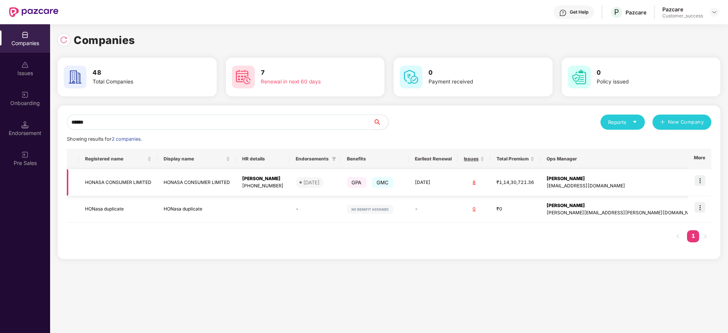
type input "******"
click at [700, 182] on img at bounding box center [699, 180] width 11 height 11
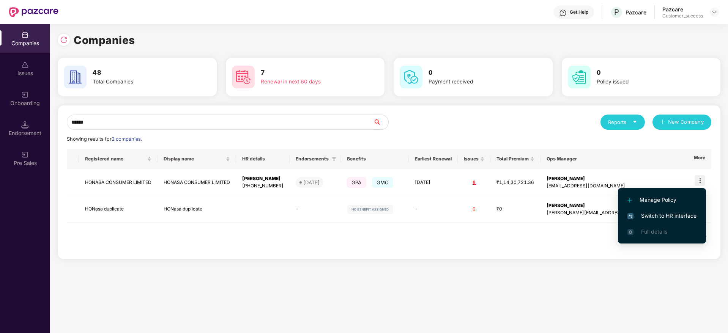
click at [650, 212] on span "Switch to HR interface" at bounding box center [661, 216] width 69 height 8
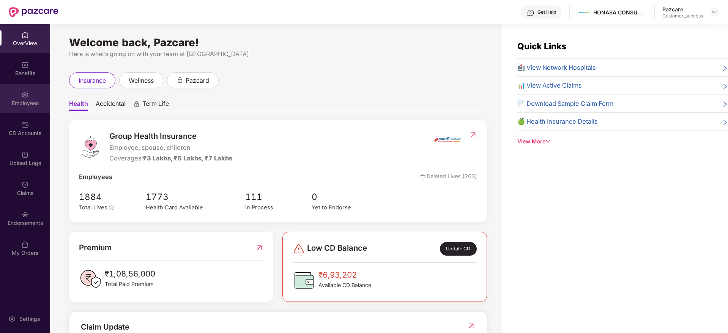
click at [25, 104] on div "Employees" at bounding box center [25, 103] width 50 height 8
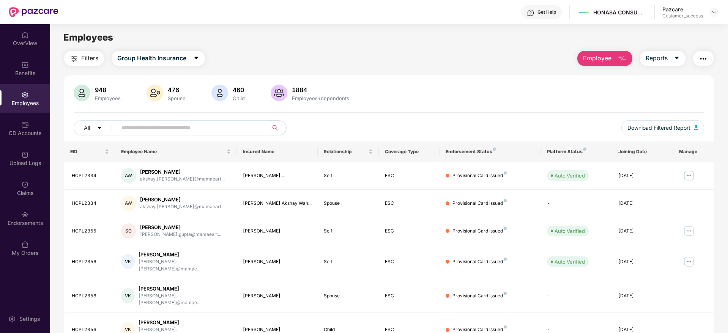
click at [148, 132] on input "text" at bounding box center [189, 127] width 136 height 11
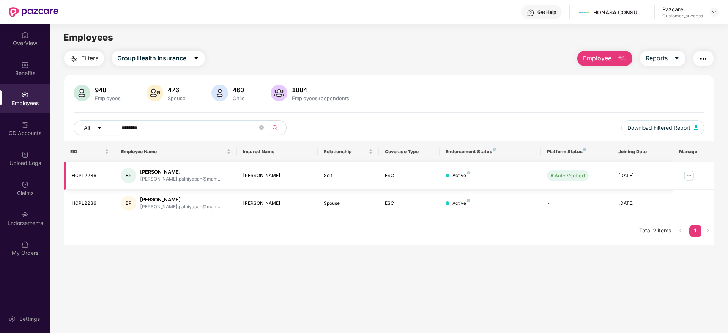
type input "********"
click at [683, 178] on img at bounding box center [689, 176] width 12 height 12
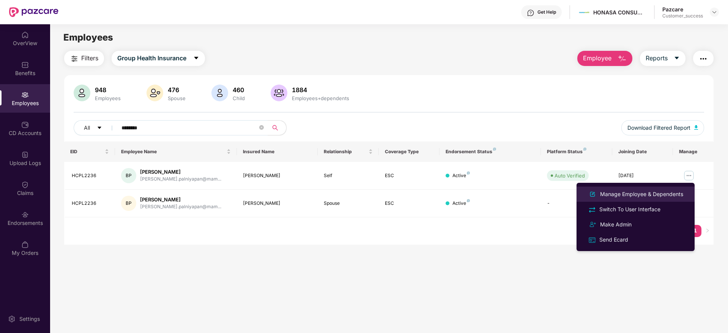
click at [650, 193] on div "Manage Employee & Dependents" at bounding box center [641, 194] width 86 height 8
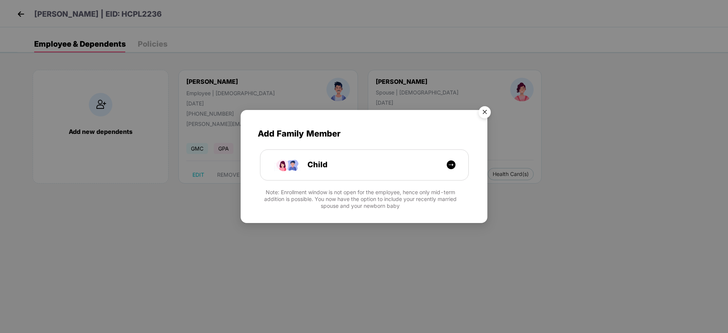
click at [481, 114] on img "Close" at bounding box center [484, 113] width 21 height 21
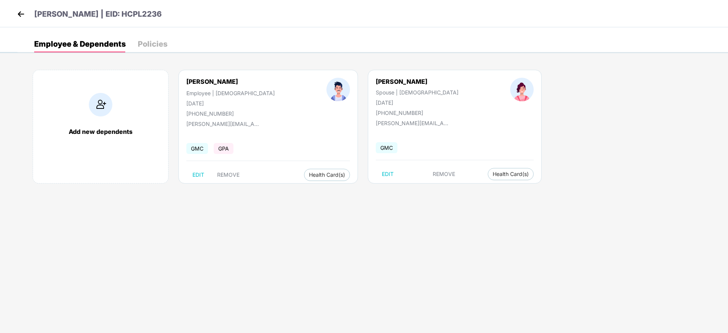
click at [21, 12] on img at bounding box center [20, 13] width 11 height 11
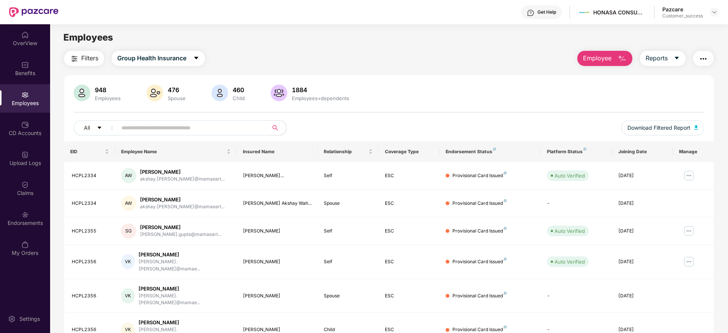
click at [182, 131] on input "text" at bounding box center [189, 127] width 136 height 11
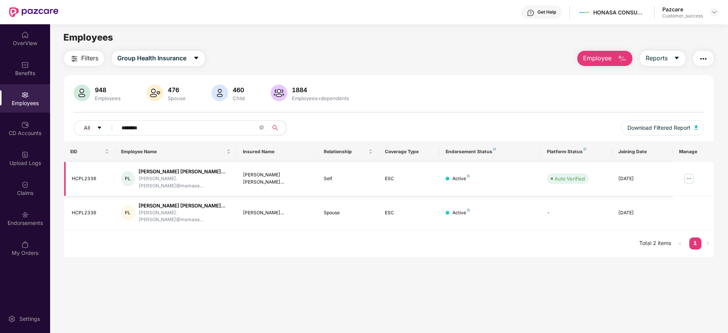
type input "********"
click at [688, 175] on img at bounding box center [689, 179] width 12 height 12
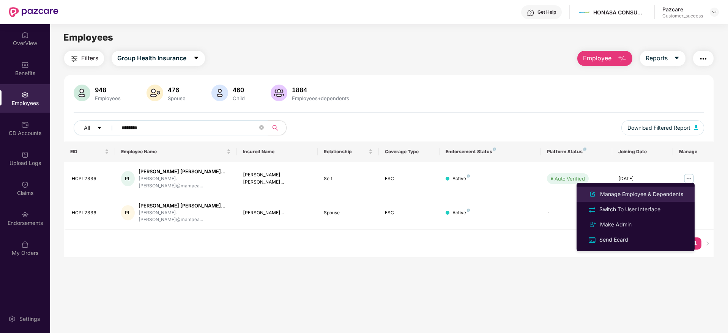
click at [642, 193] on div "Manage Employee & Dependents" at bounding box center [641, 194] width 86 height 8
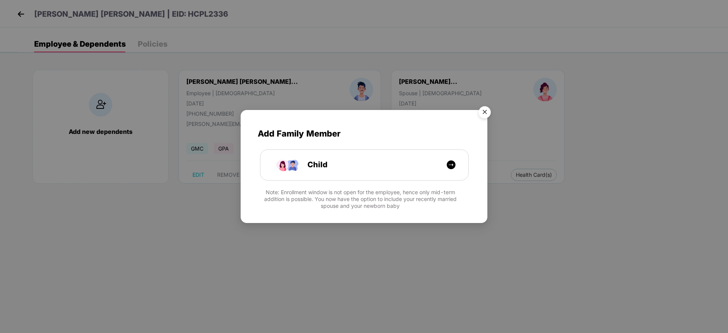
click at [488, 115] on img "Close" at bounding box center [484, 113] width 21 height 21
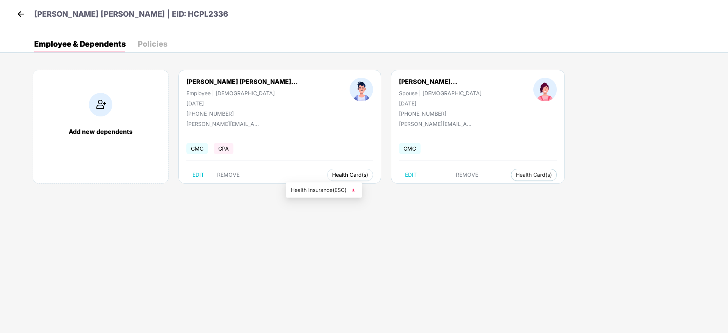
click at [332, 174] on span "Health Card(s)" at bounding box center [350, 175] width 36 height 4
click at [317, 189] on span "Health Insurance(ESC)" at bounding box center [324, 190] width 66 height 8
click at [19, 11] on img at bounding box center [20, 13] width 11 height 11
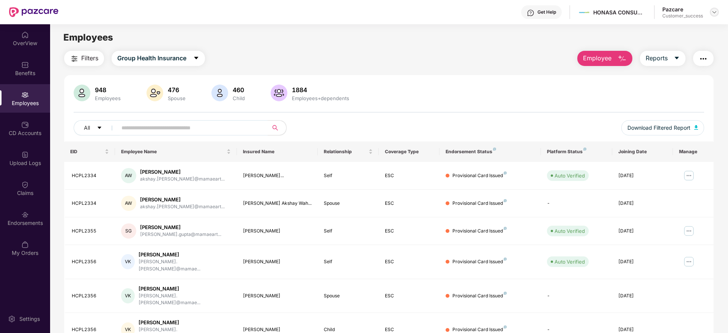
click at [715, 11] on img at bounding box center [714, 12] width 6 height 6
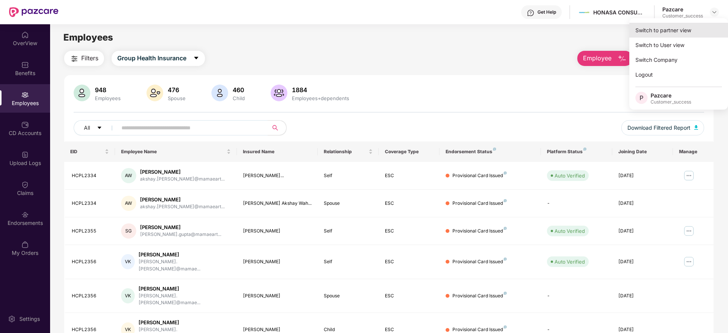
click at [659, 27] on div "Switch to partner view" at bounding box center [678, 30] width 99 height 15
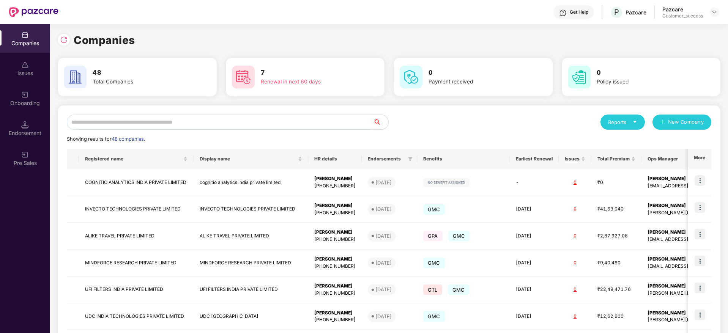
click at [159, 122] on input "text" at bounding box center [220, 122] width 306 height 15
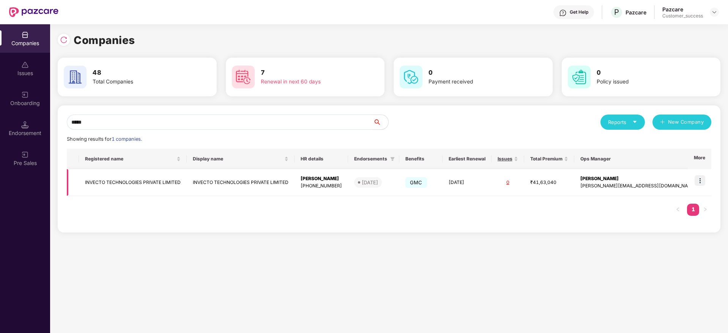
type input "*****"
click at [699, 180] on img at bounding box center [699, 180] width 11 height 11
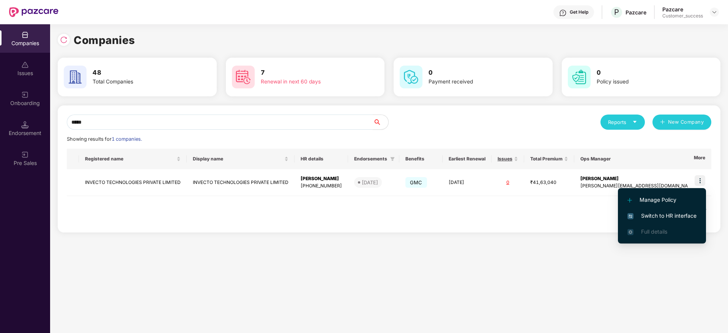
click at [652, 213] on span "Switch to HR interface" at bounding box center [661, 216] width 69 height 8
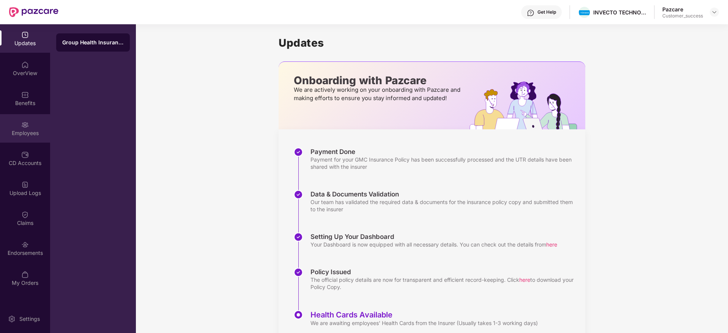
click at [22, 131] on div "Employees" at bounding box center [25, 133] width 50 height 8
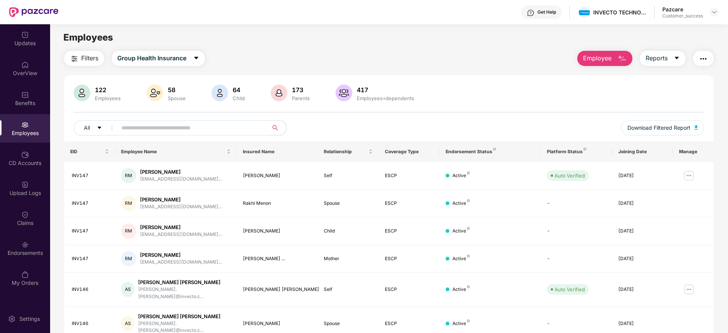
click at [168, 126] on input "text" at bounding box center [189, 127] width 136 height 11
paste input "**********"
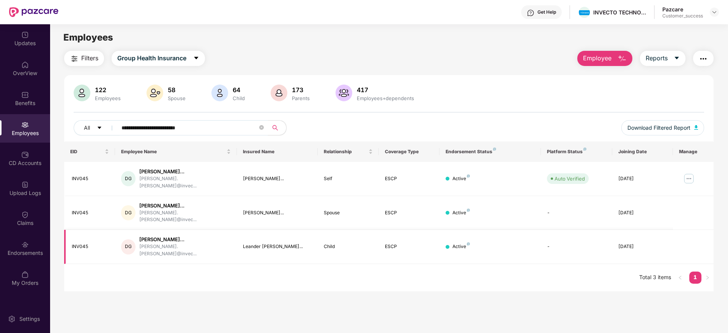
type input "**********"
click at [689, 175] on img at bounding box center [689, 179] width 12 height 12
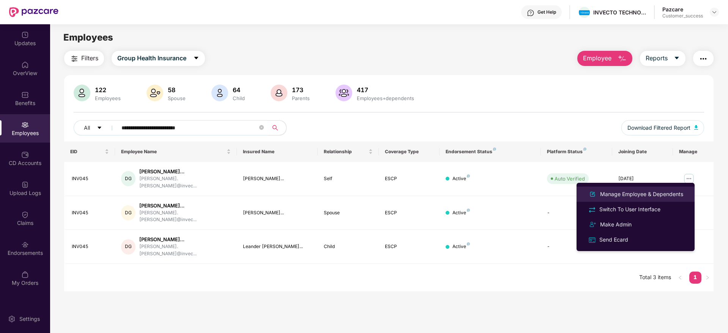
click at [644, 195] on div "Manage Employee & Dependents" at bounding box center [641, 194] width 86 height 8
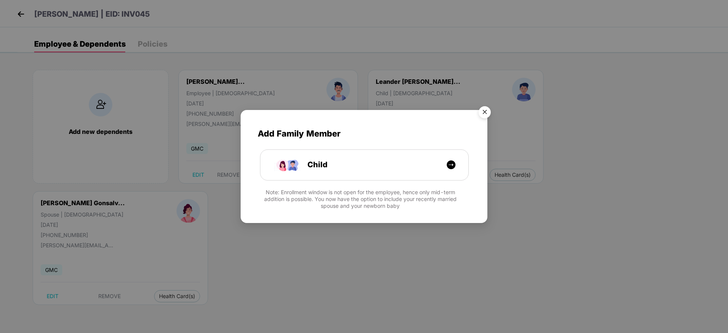
click at [484, 114] on img "Close" at bounding box center [484, 113] width 21 height 21
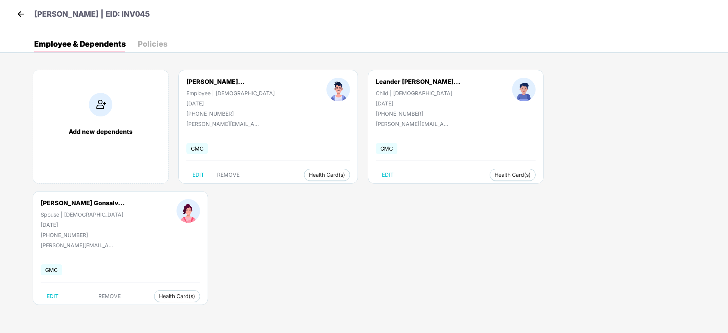
click at [19, 12] on img at bounding box center [20, 13] width 11 height 11
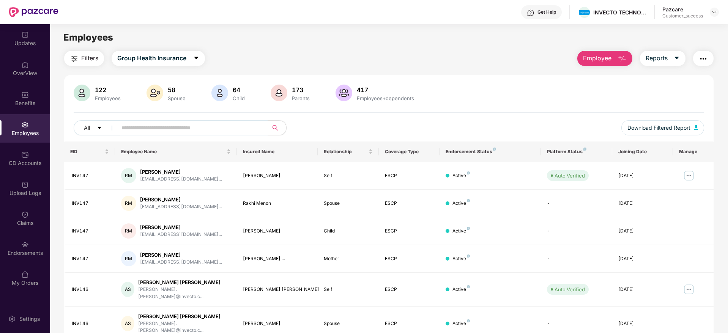
click at [23, 129] on div "Employees" at bounding box center [25, 128] width 50 height 28
